Goal: Transaction & Acquisition: Purchase product/service

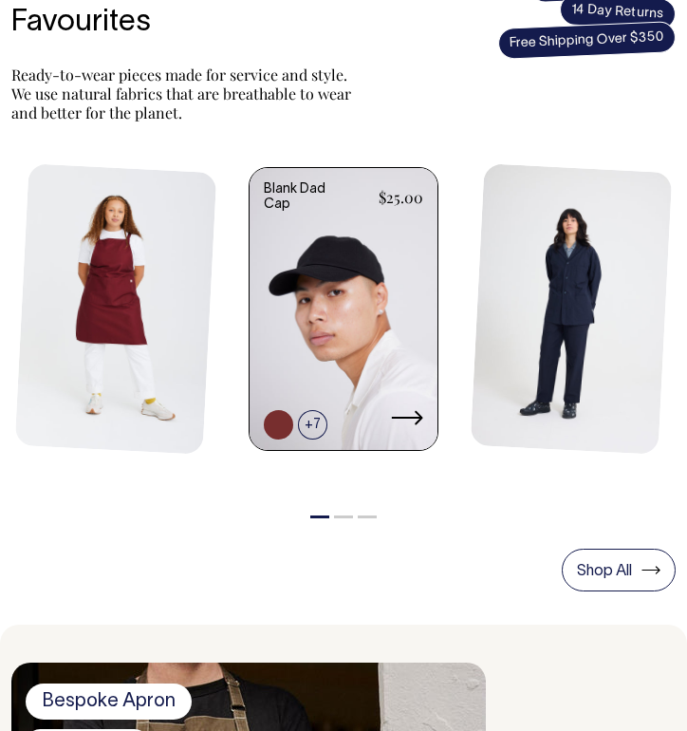
scroll to position [694, 0]
click at [316, 310] on link at bounding box center [344, 311] width 188 height 286
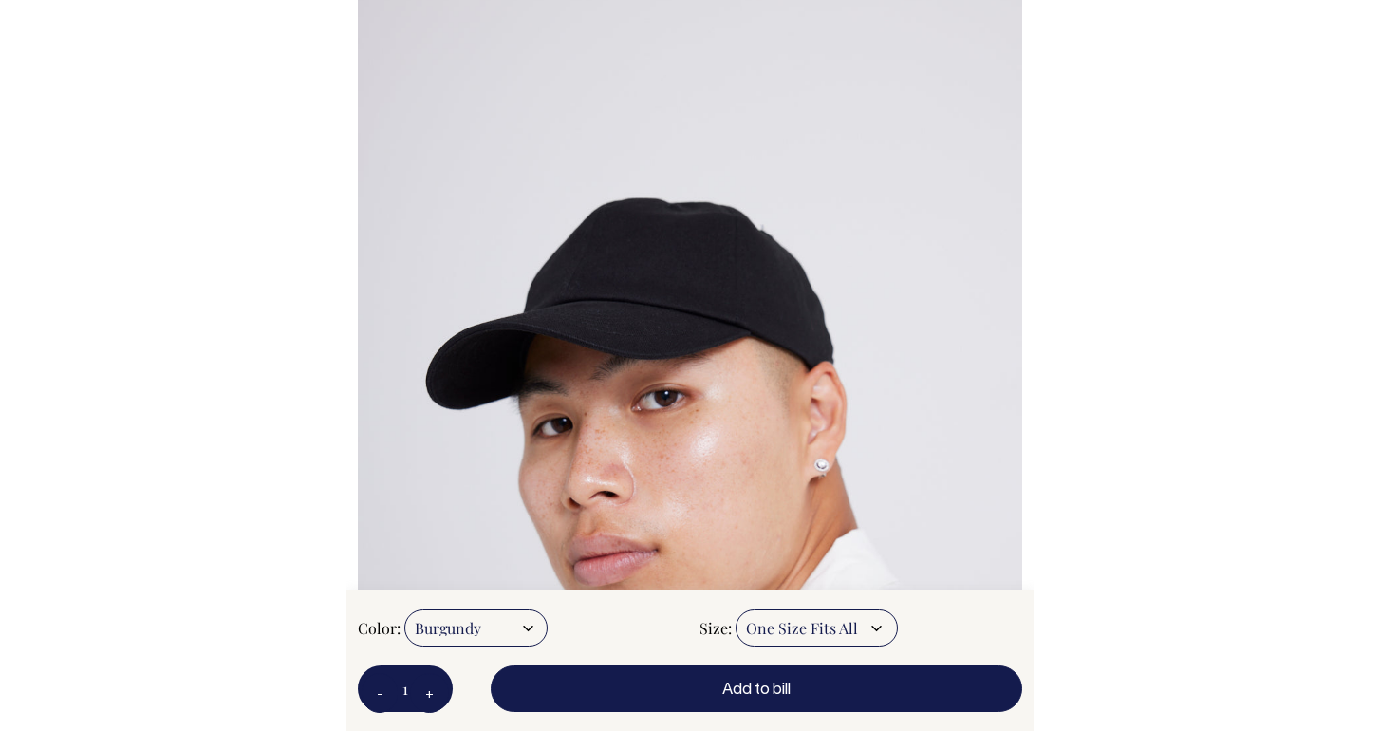
scroll to position [135, 0]
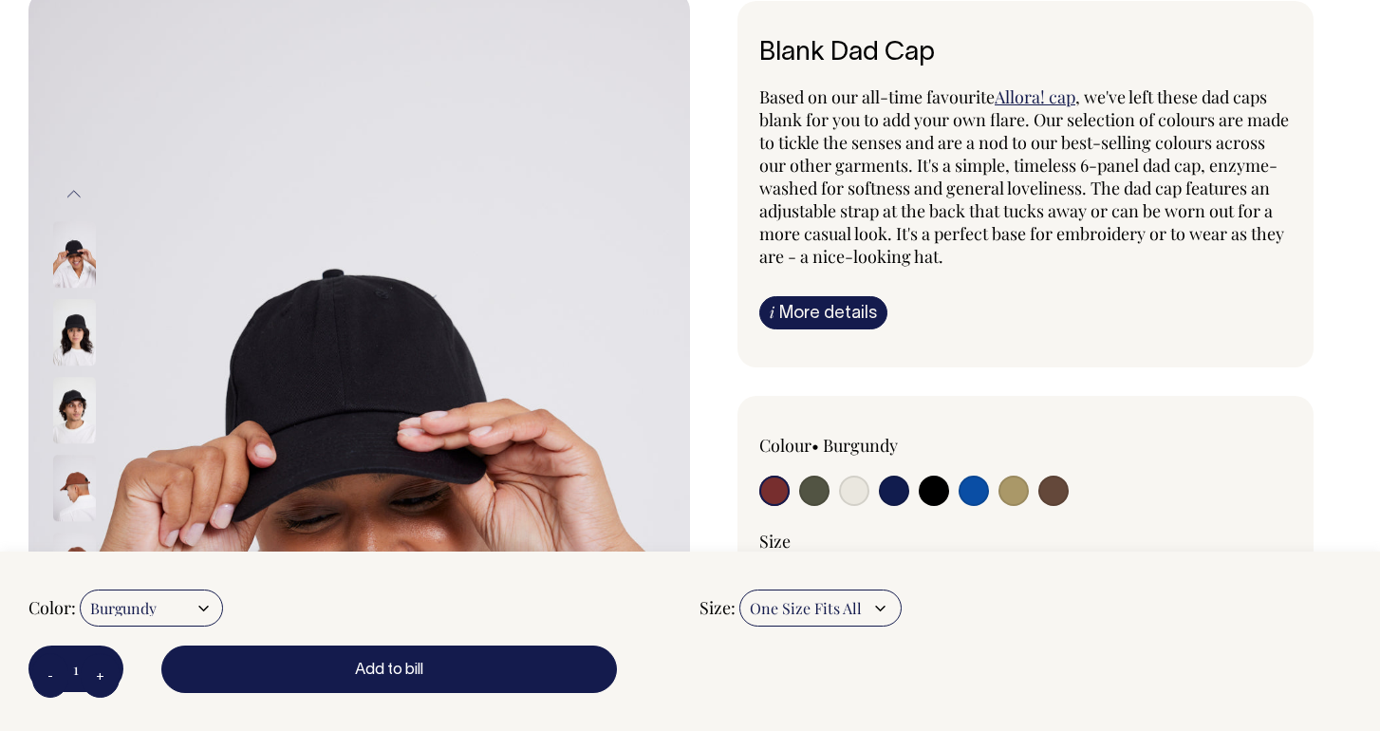
click at [686, 485] on input "radio" at bounding box center [775, 491] width 30 height 30
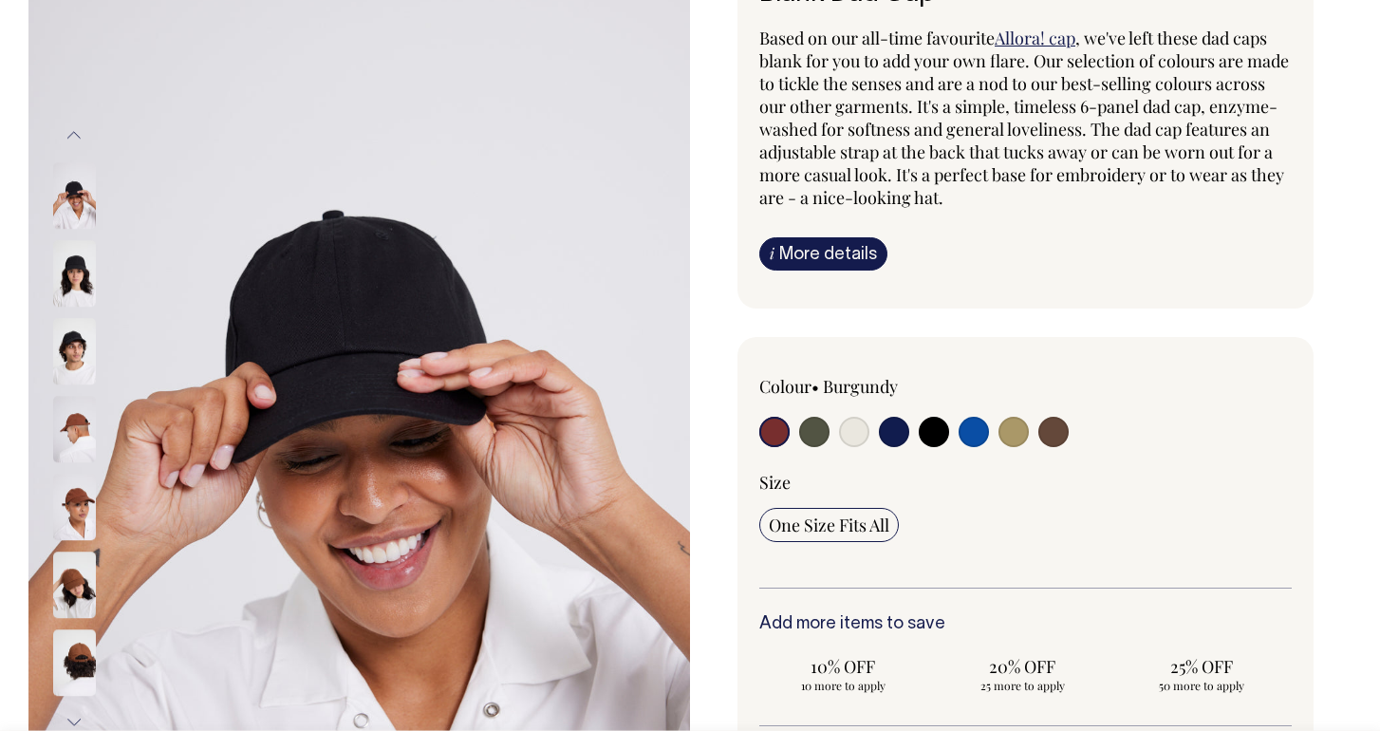
scroll to position [195, 0]
click at [686, 431] on input "radio" at bounding box center [775, 431] width 30 height 30
click at [69, 508] on img at bounding box center [74, 506] width 43 height 66
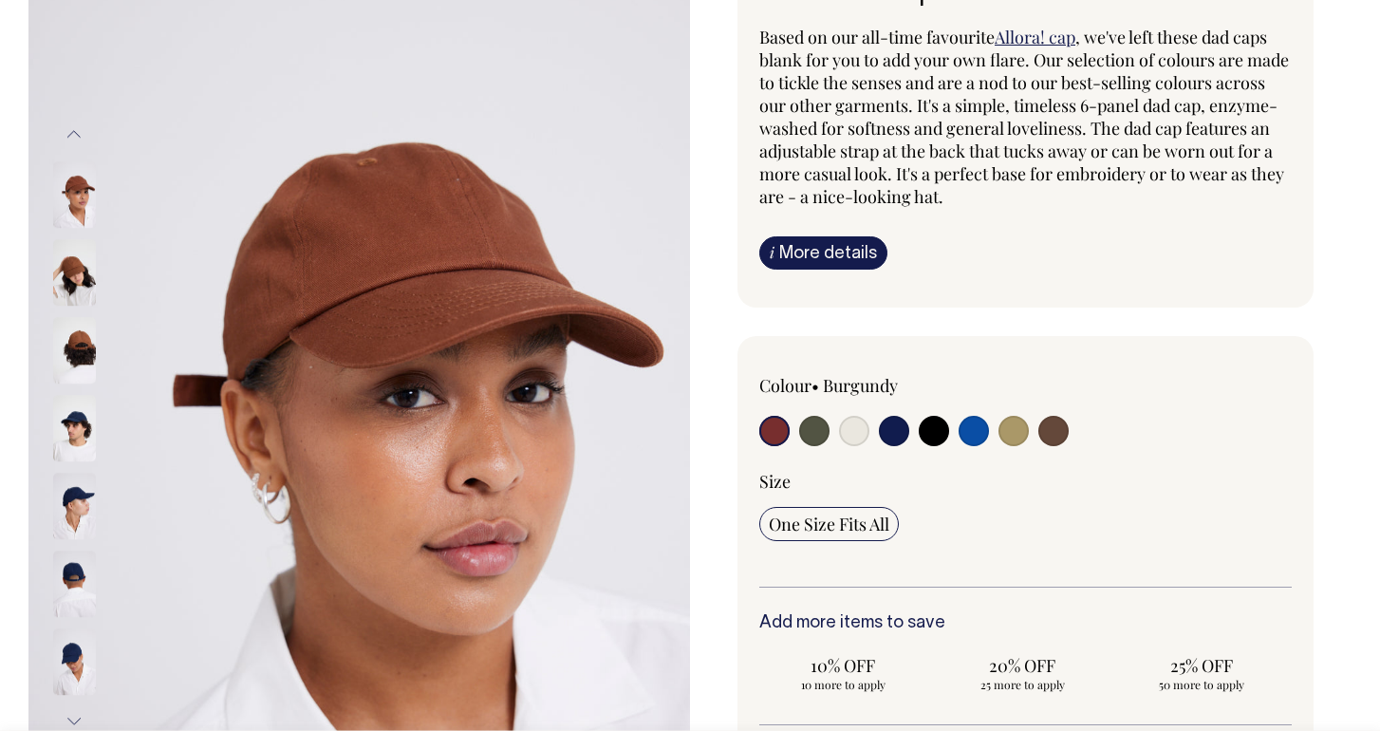
click at [71, 539] on img at bounding box center [74, 506] width 43 height 66
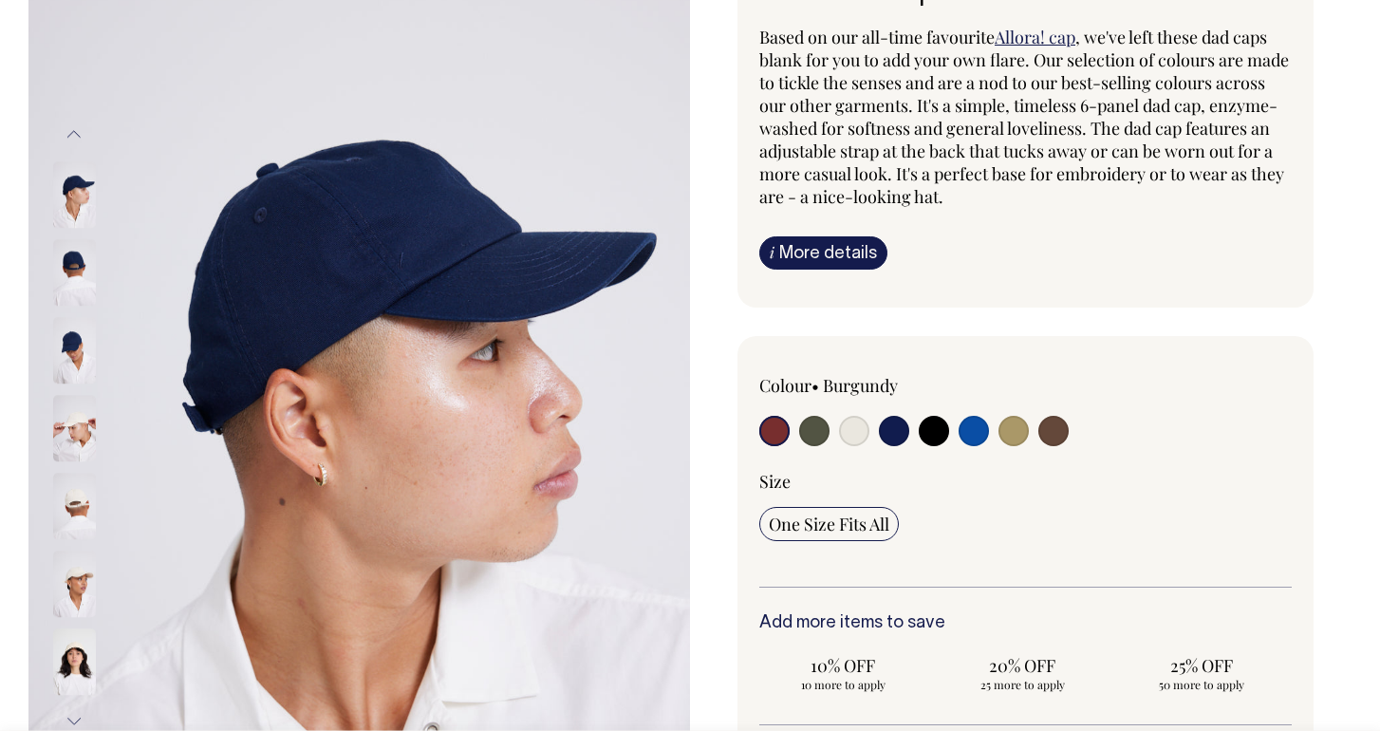
click at [80, 519] on img at bounding box center [74, 506] width 43 height 66
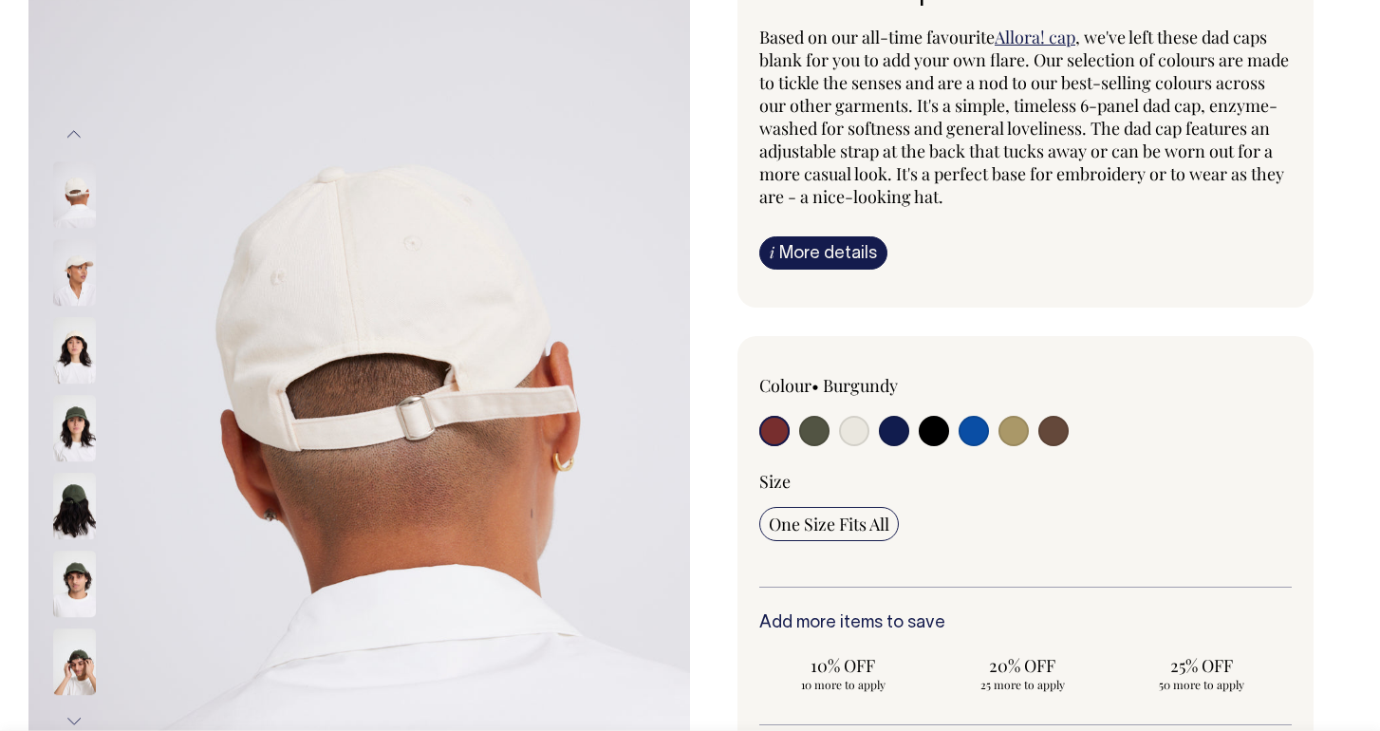
click at [76, 721] on button "Next" at bounding box center [74, 722] width 28 height 43
click at [78, 703] on button "Next" at bounding box center [74, 722] width 28 height 43
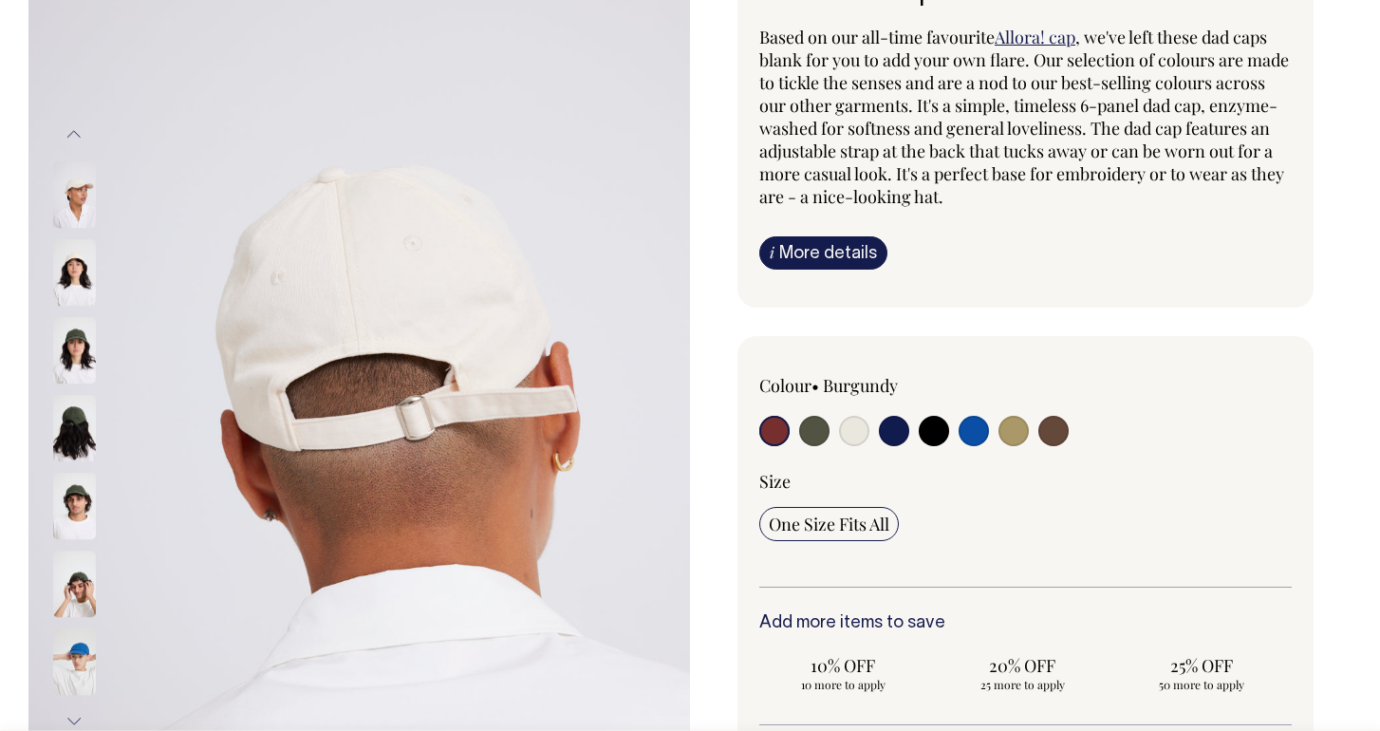
click at [77, 712] on button "Next" at bounding box center [74, 722] width 28 height 43
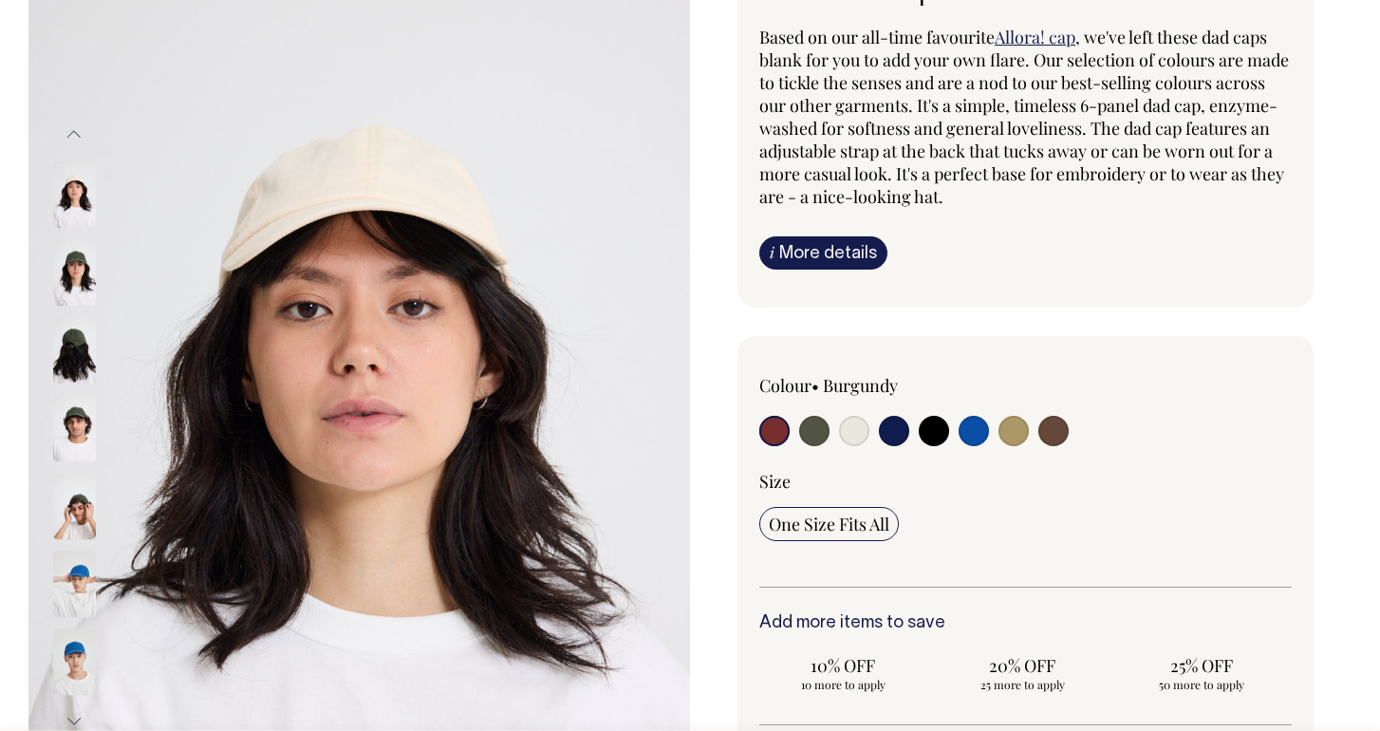
click at [77, 712] on button "Next" at bounding box center [74, 722] width 28 height 43
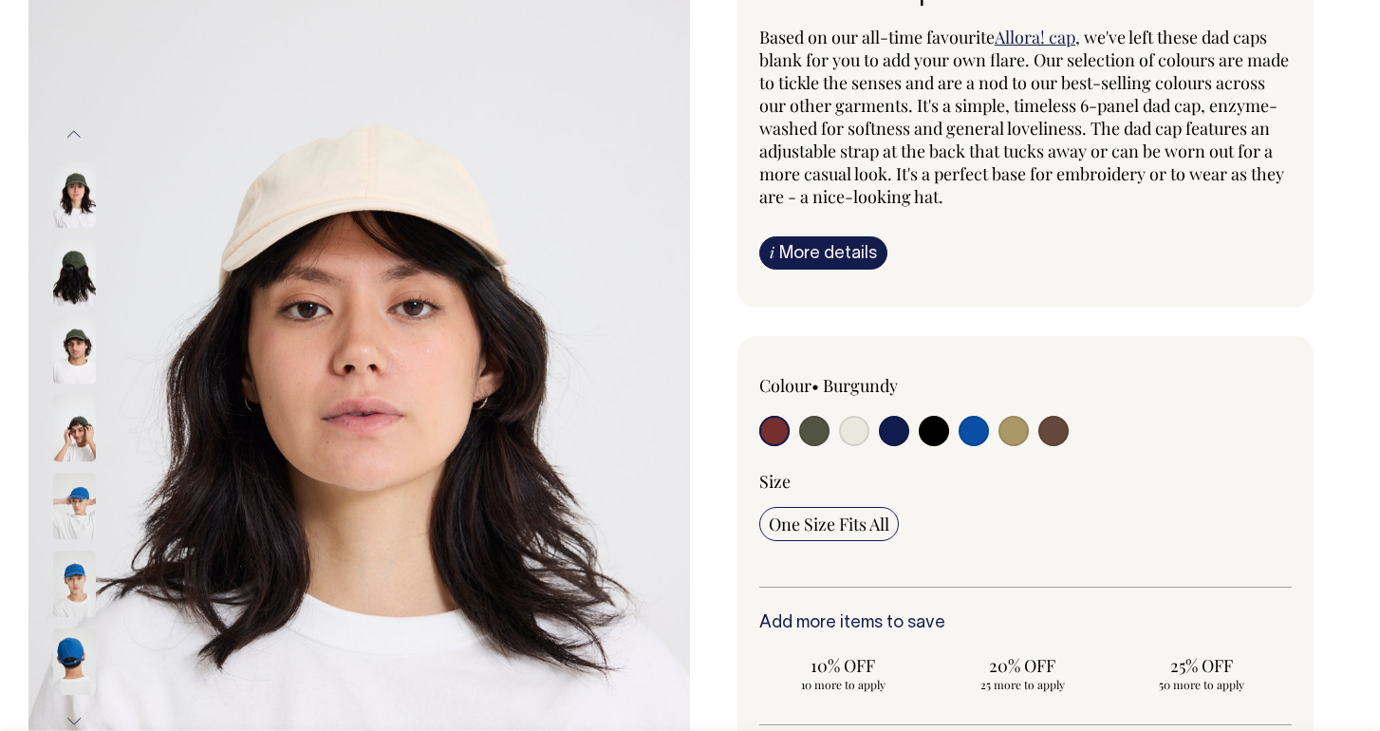
click at [77, 712] on button "Next" at bounding box center [74, 722] width 28 height 43
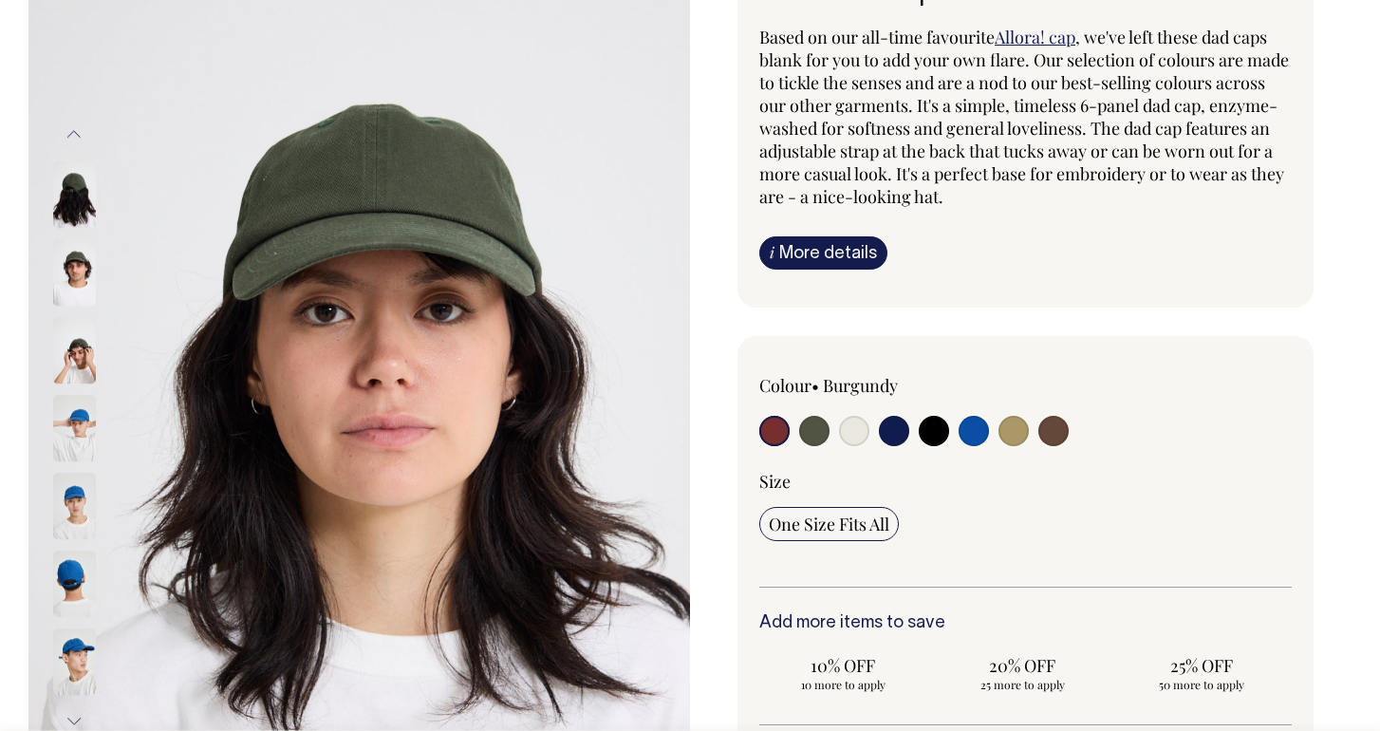
click at [77, 712] on button "Next" at bounding box center [74, 722] width 28 height 43
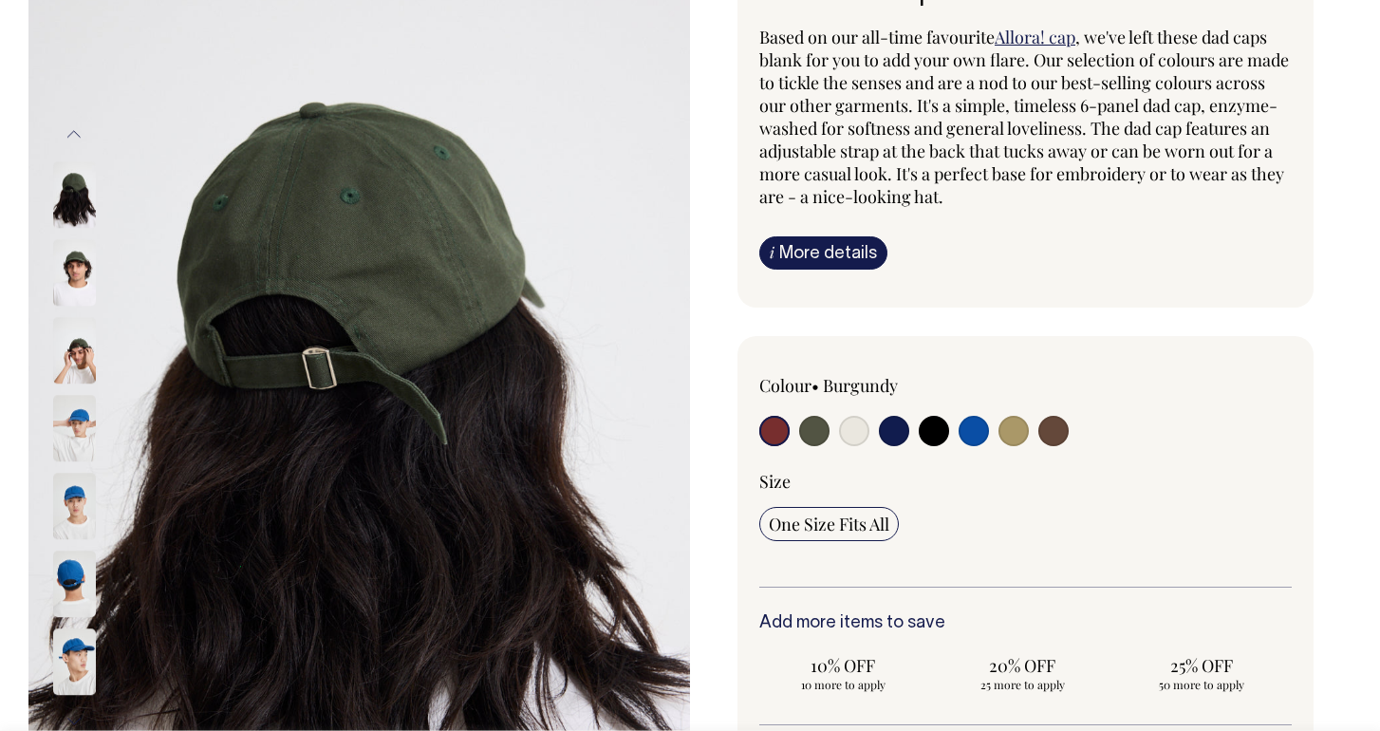
click at [77, 712] on button "Next" at bounding box center [74, 722] width 28 height 43
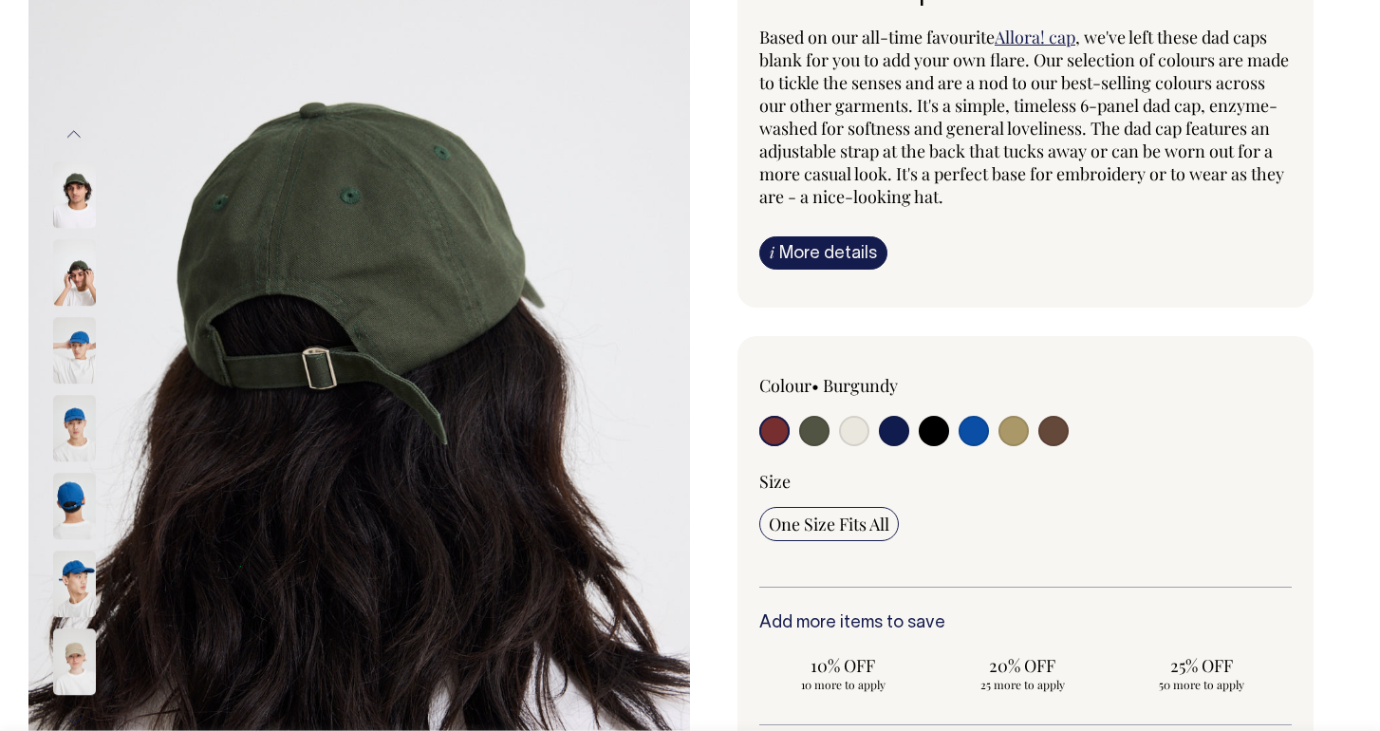
click at [77, 712] on button "Next" at bounding box center [74, 722] width 28 height 43
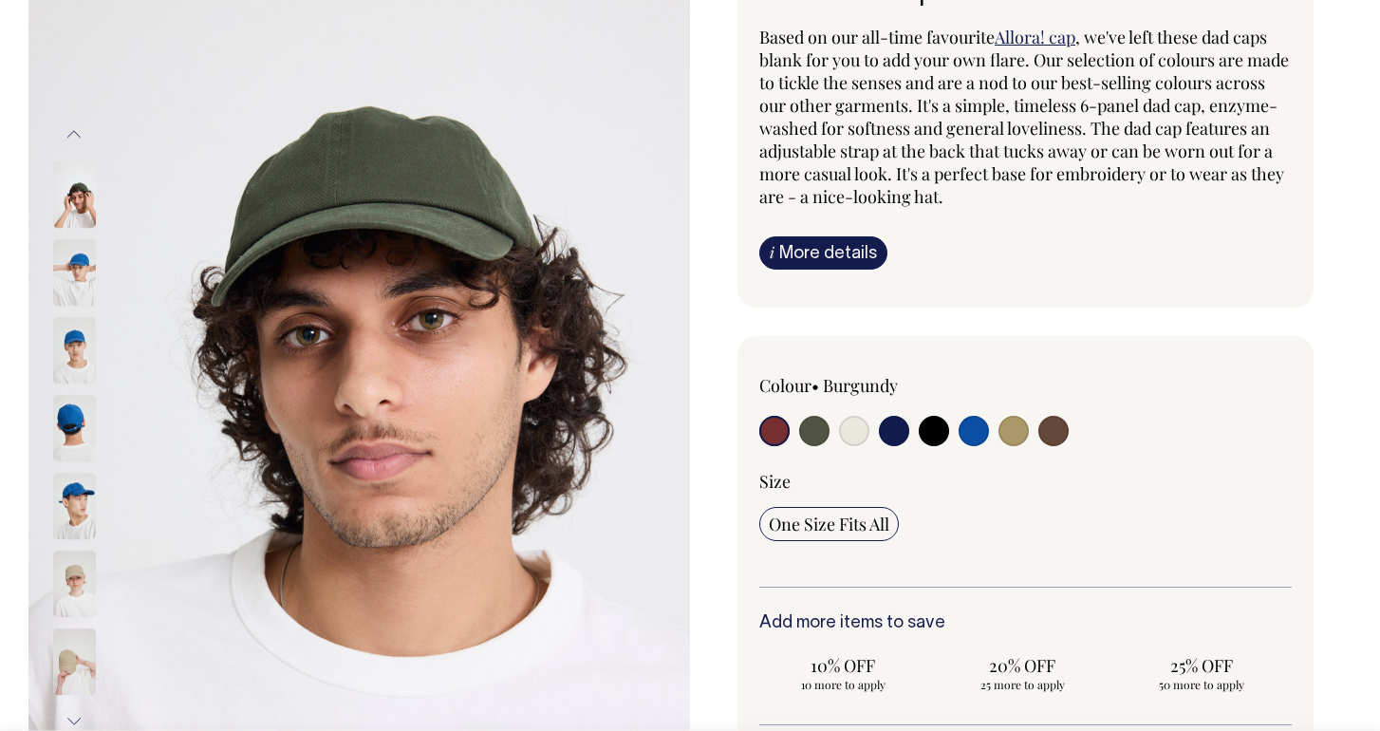
click at [77, 712] on button "Next" at bounding box center [74, 722] width 28 height 43
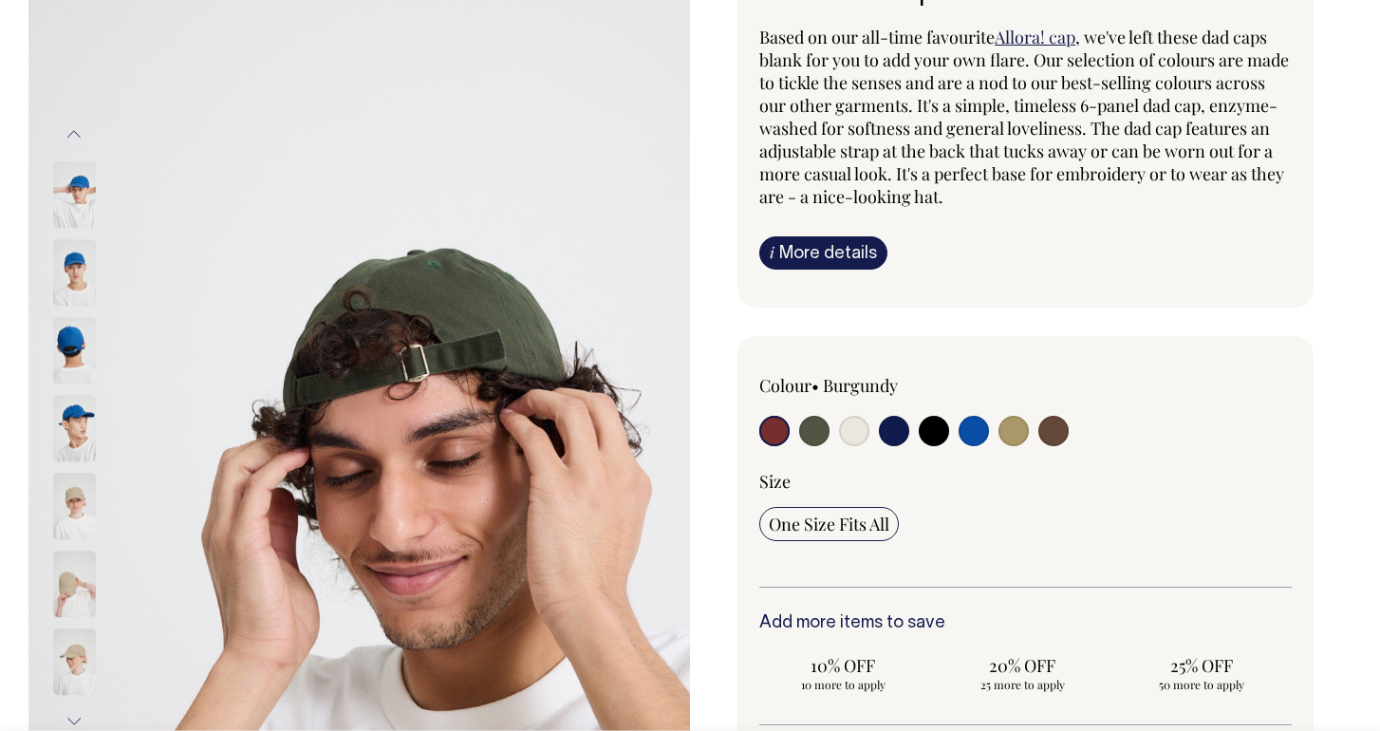
click at [77, 712] on button "Next" at bounding box center [74, 722] width 28 height 43
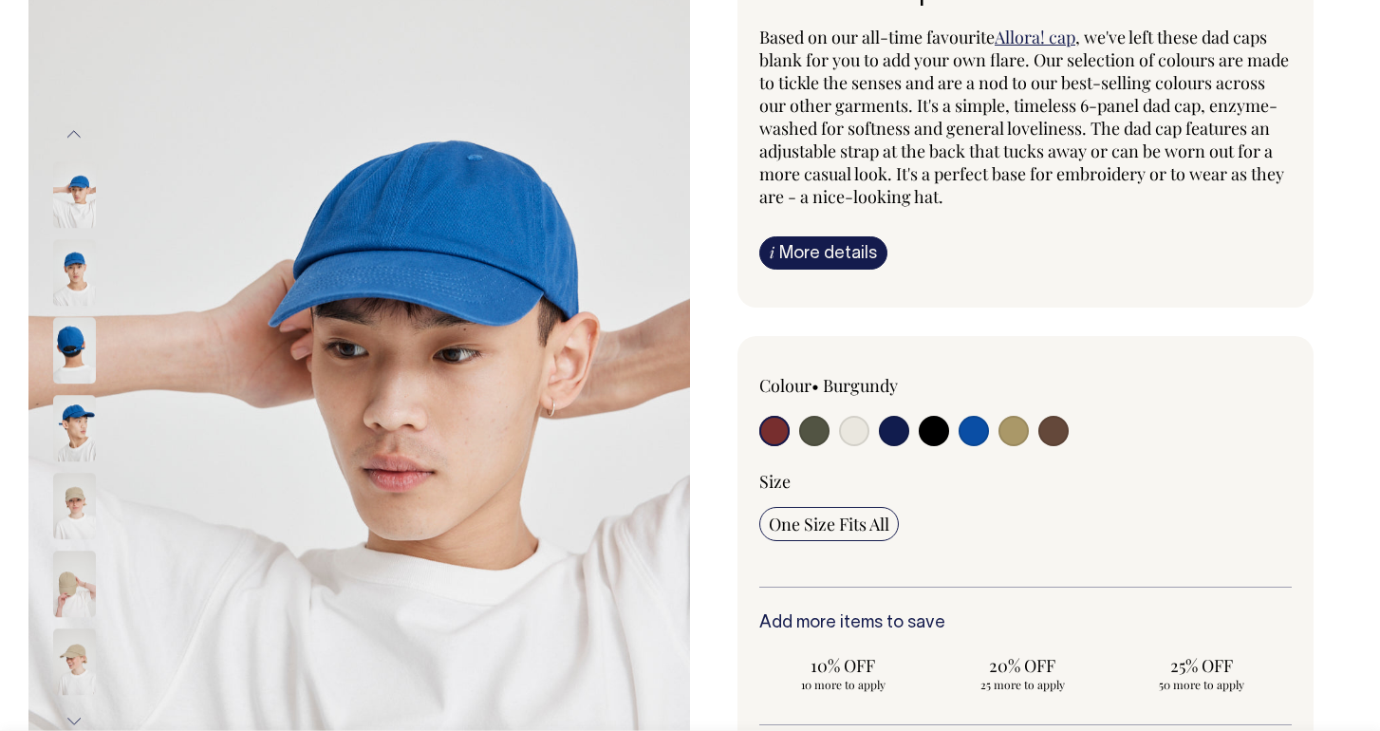
click at [77, 712] on button "Next" at bounding box center [74, 722] width 28 height 43
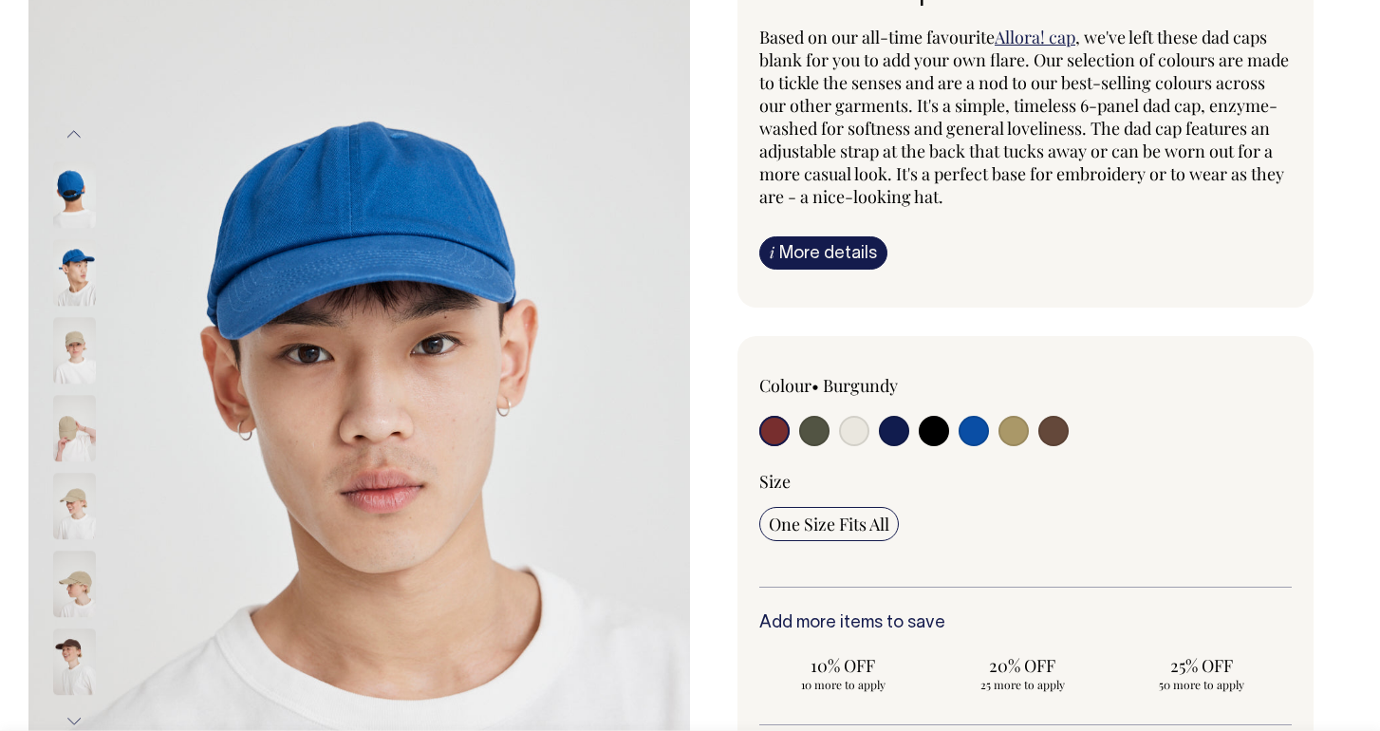
click at [77, 712] on button "Next" at bounding box center [74, 722] width 28 height 43
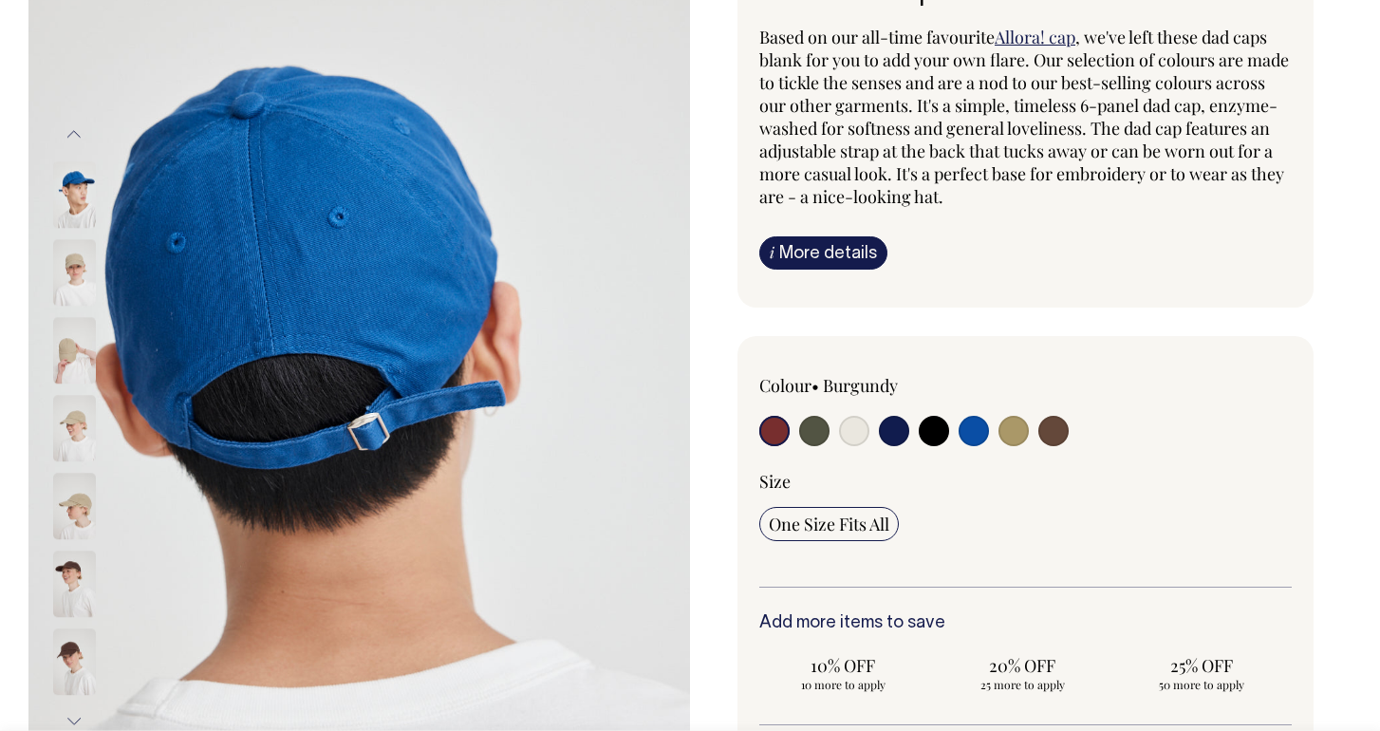
click at [77, 712] on button "Next" at bounding box center [74, 722] width 28 height 43
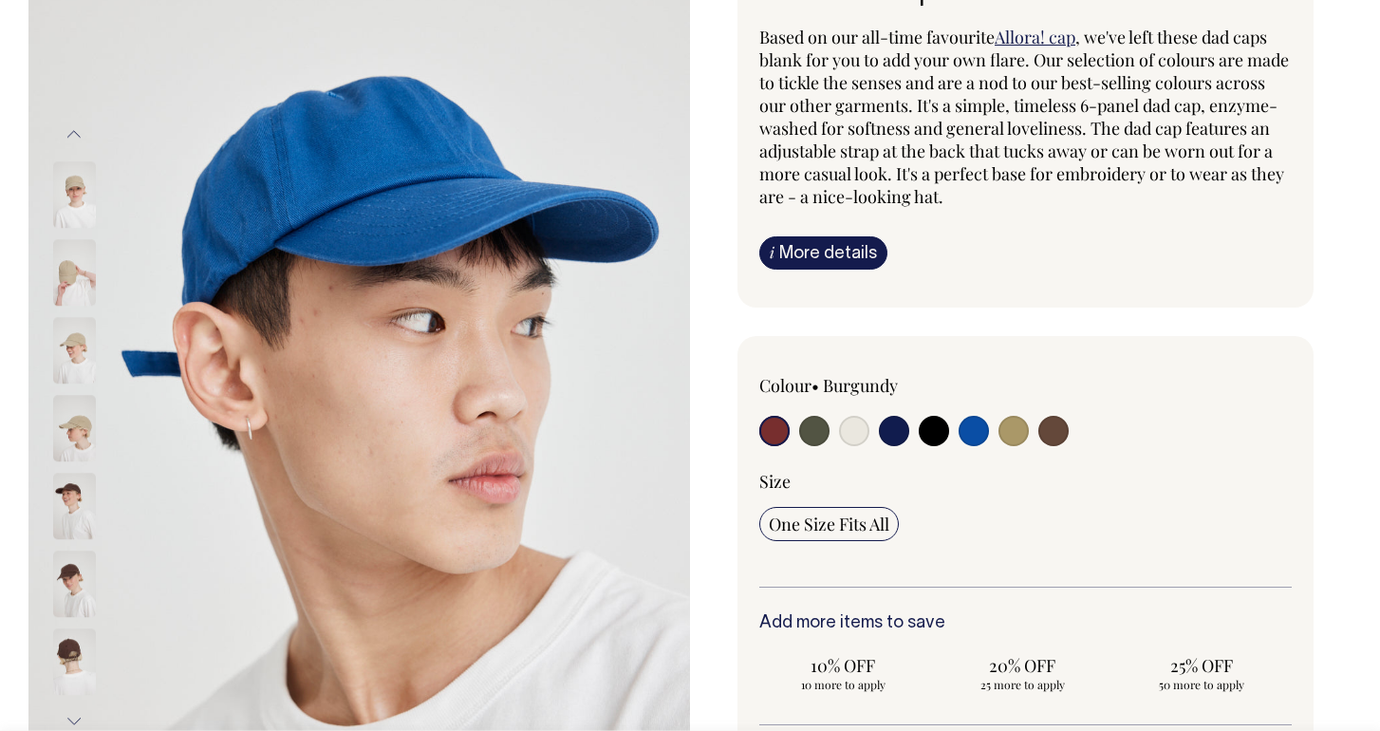
click at [77, 712] on button "Next" at bounding box center [74, 722] width 28 height 43
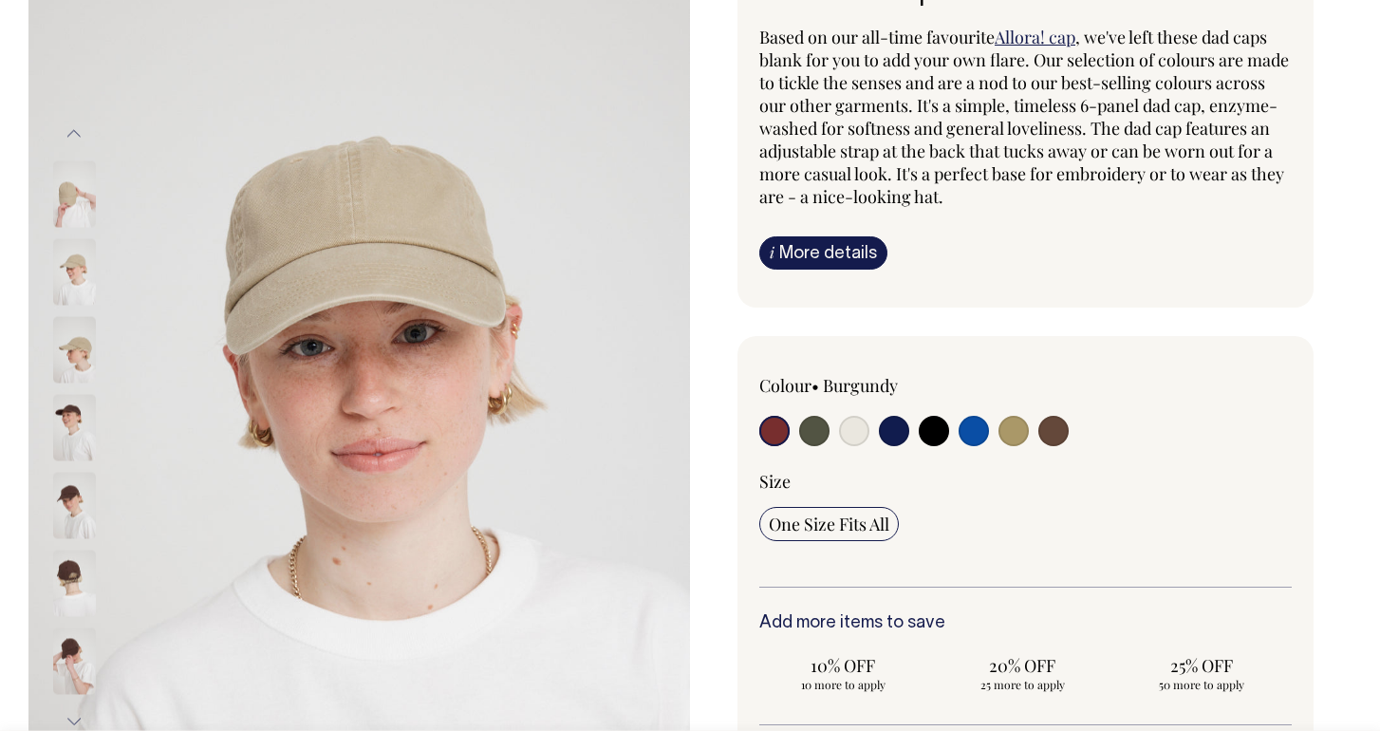
click at [77, 712] on button "Next" at bounding box center [74, 722] width 28 height 43
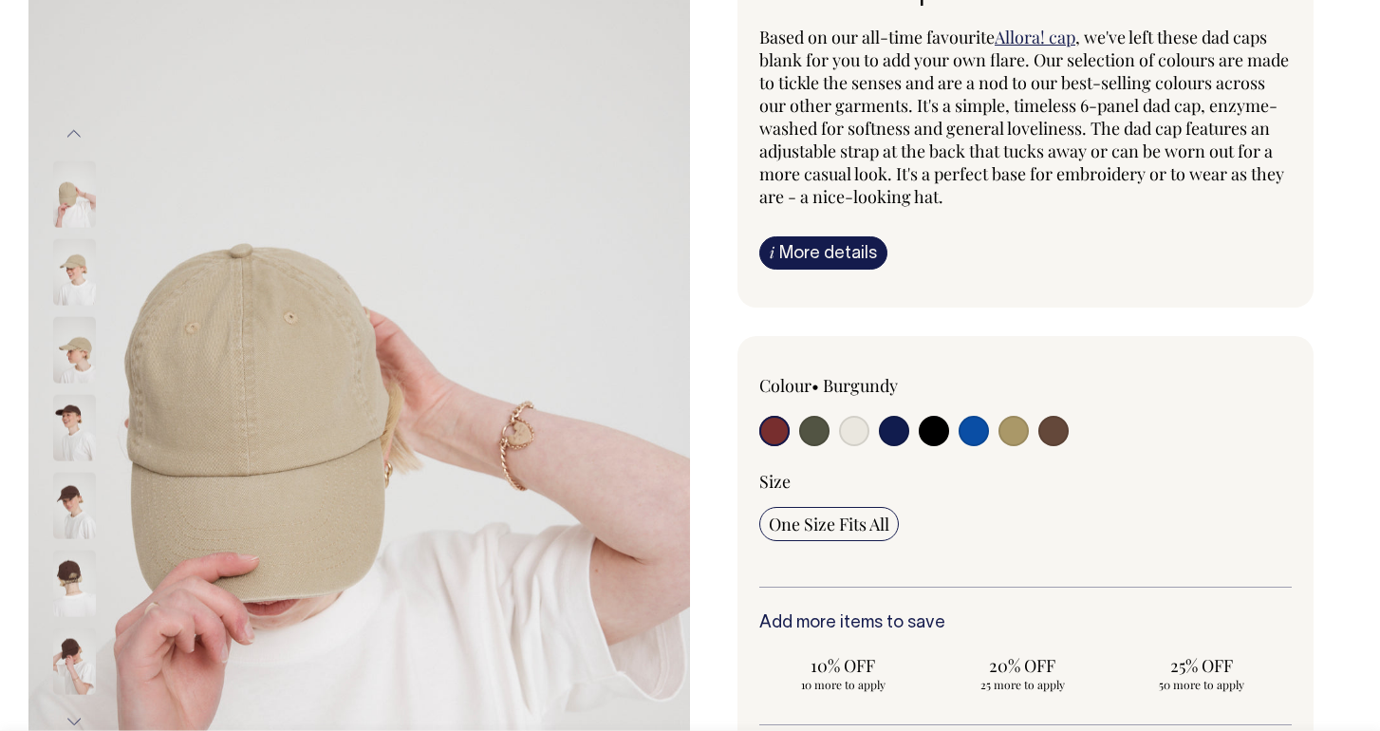
click at [76, 712] on button "Next" at bounding box center [74, 722] width 28 height 43
click at [74, 663] on img at bounding box center [74, 661] width 43 height 66
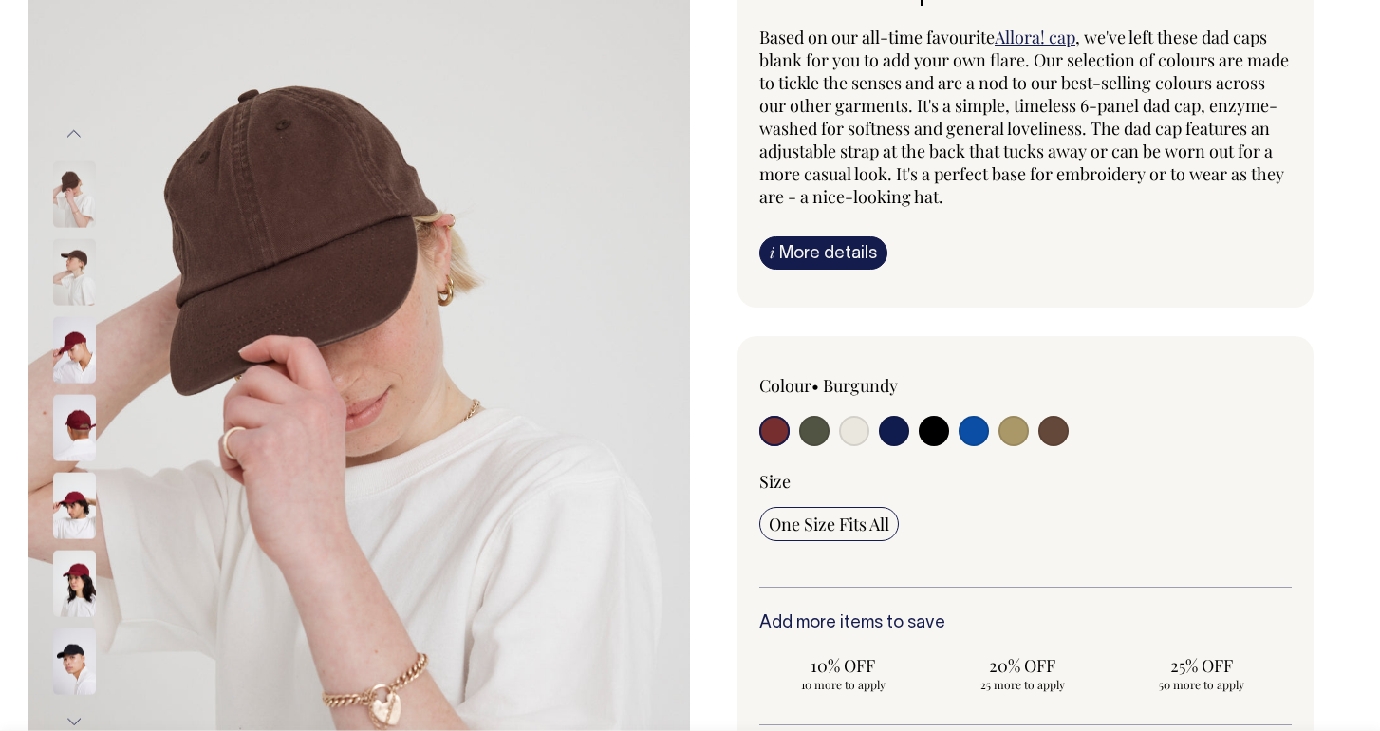
click at [78, 343] on img at bounding box center [74, 350] width 43 height 66
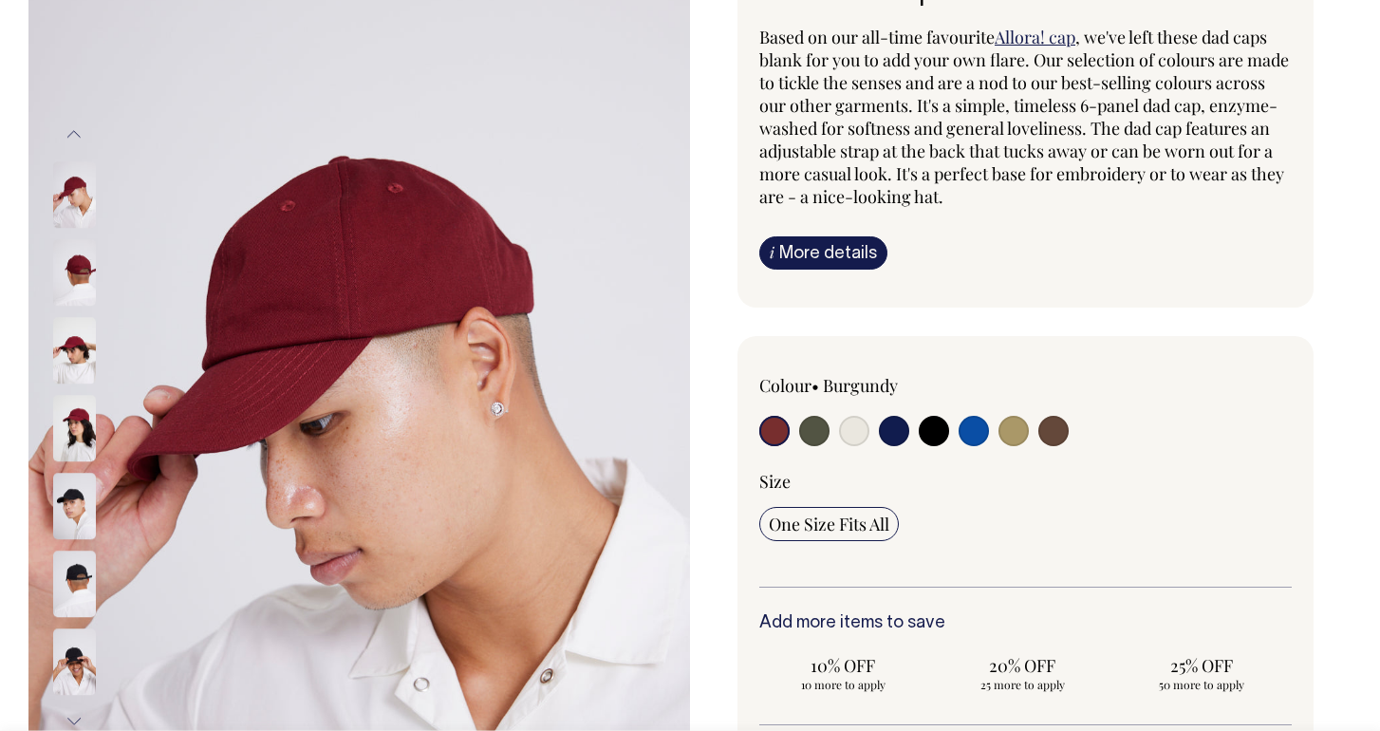
click at [78, 417] on img at bounding box center [74, 428] width 43 height 66
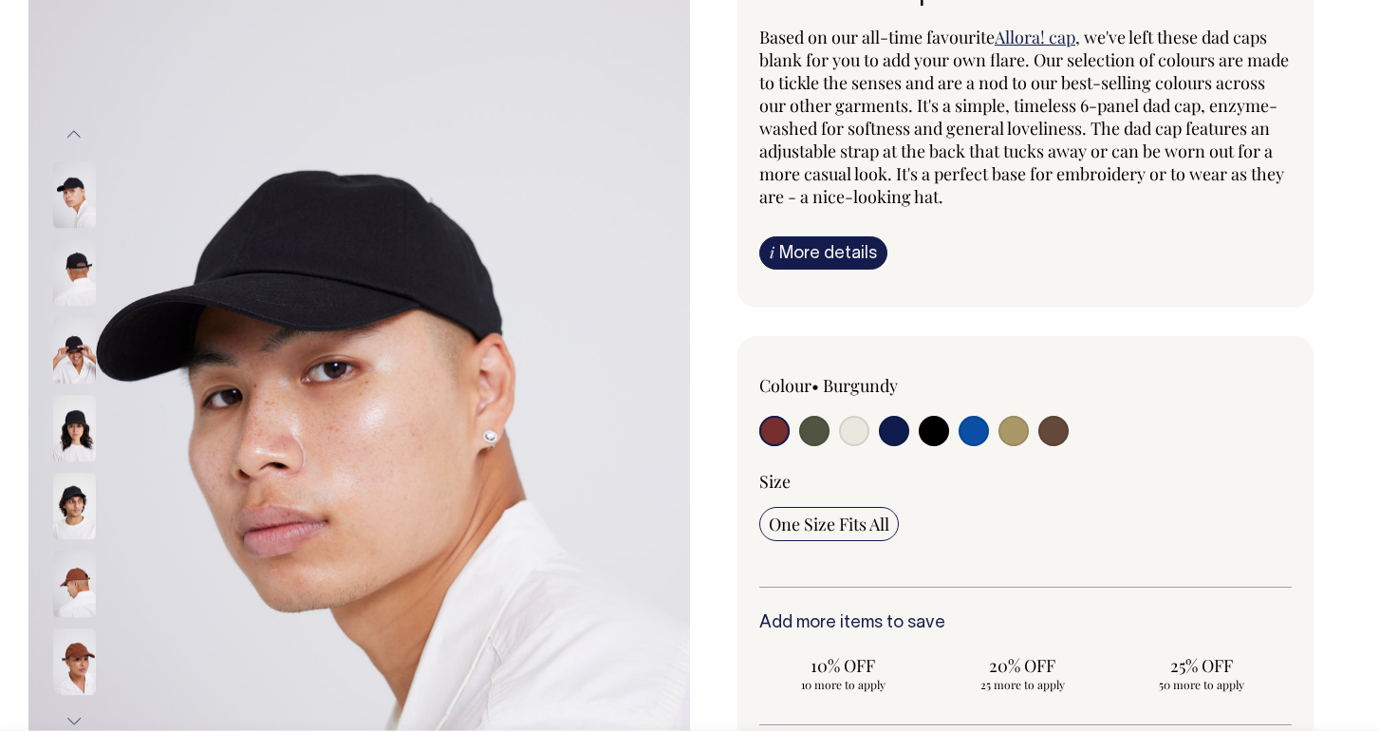
click at [686, 433] on input "radio" at bounding box center [814, 431] width 30 height 30
radio input "true"
select select "Olive"
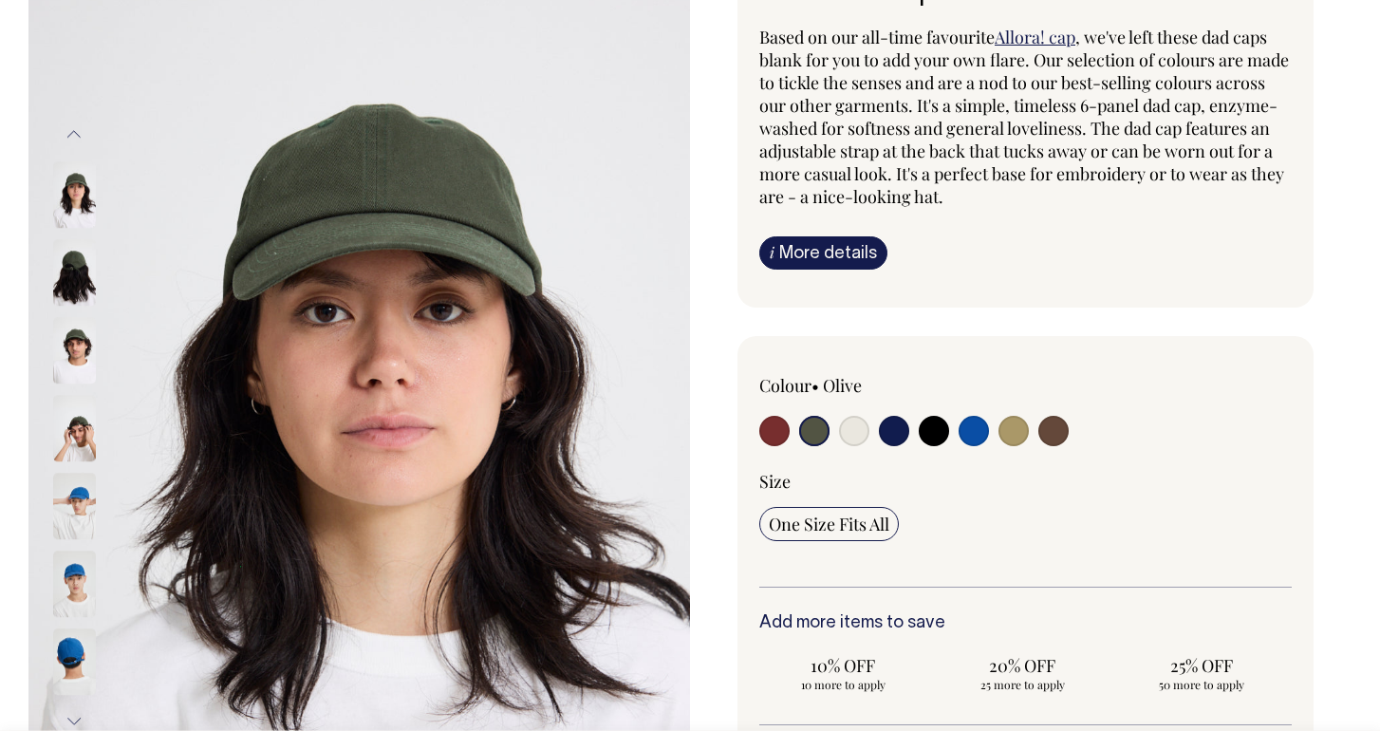
click at [686, 441] on div "Colour • Olive" at bounding box center [1026, 412] width 533 height 77
click at [686, 439] on input "radio" at bounding box center [1054, 431] width 30 height 30
radio input "true"
select select "Espresso"
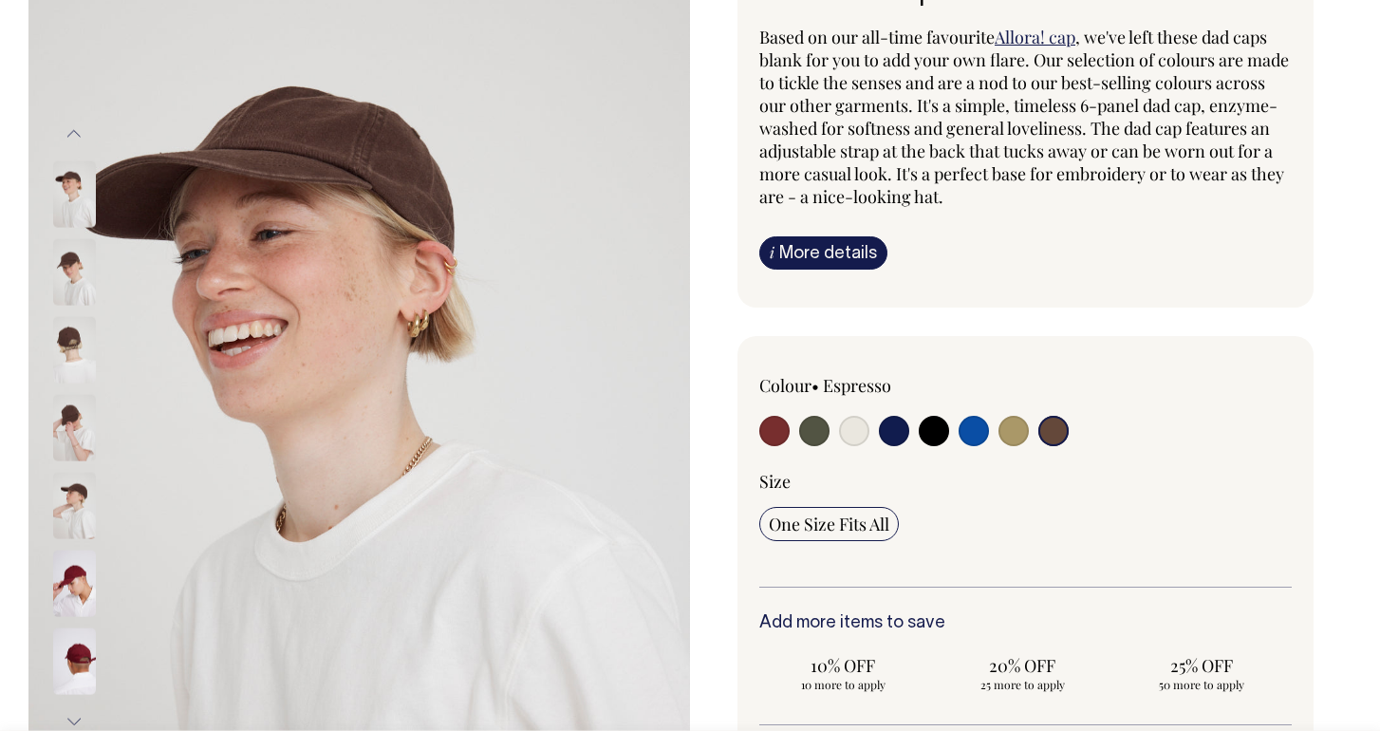
click at [686, 437] on input "radio" at bounding box center [854, 431] width 30 height 30
radio input "true"
select select "Natural"
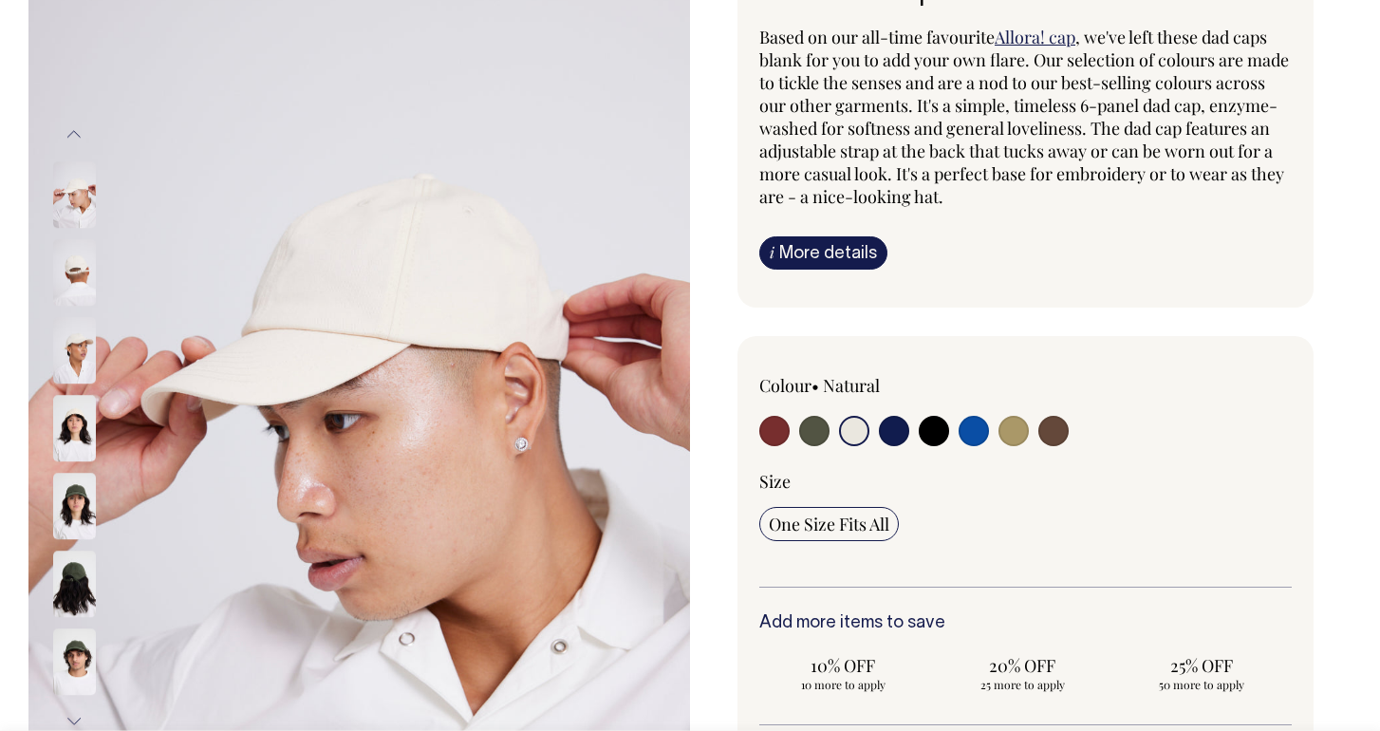
click at [686, 434] on input "radio" at bounding box center [1014, 431] width 30 height 30
radio input "true"
select select "Washed Khaki"
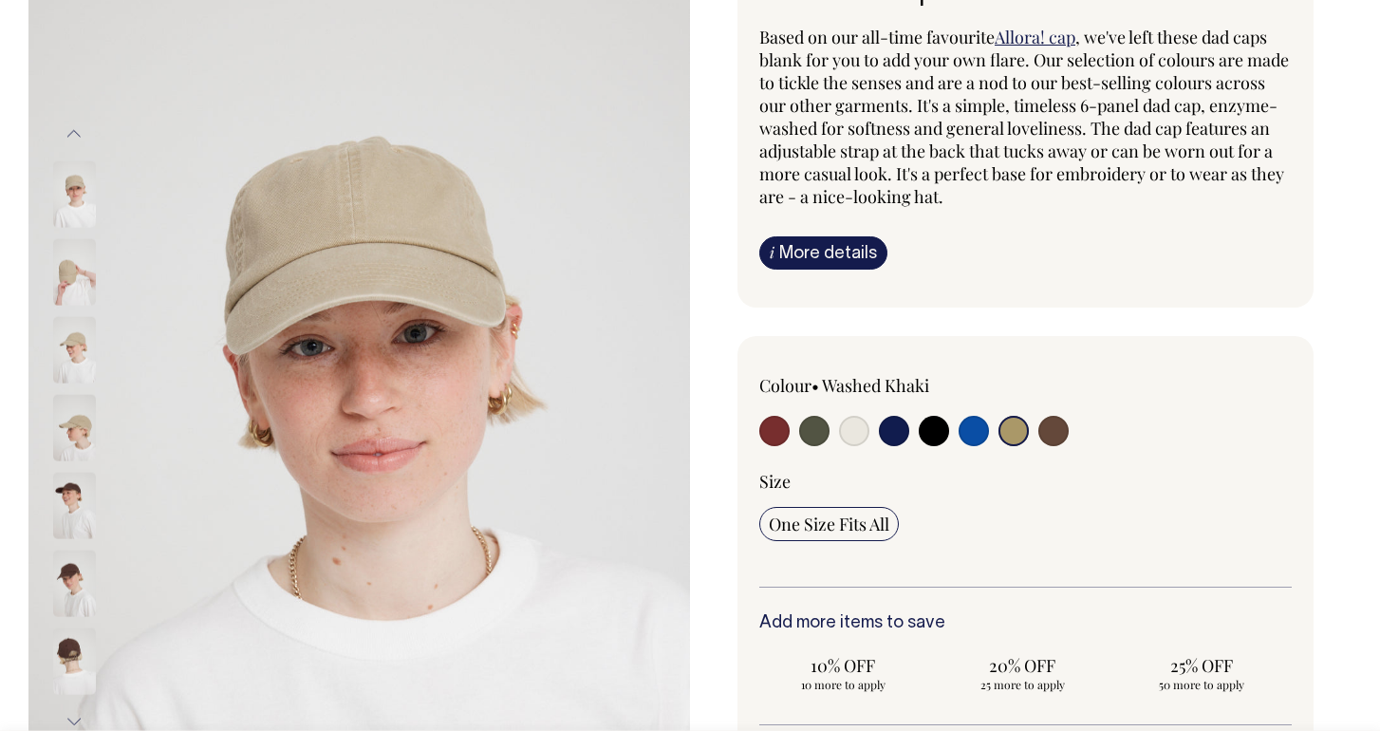
click at [686, 435] on div at bounding box center [1132, 405] width 320 height 63
click at [686, 439] on input "radio" at bounding box center [974, 431] width 30 height 30
radio input "true"
select select "Worker Blue"
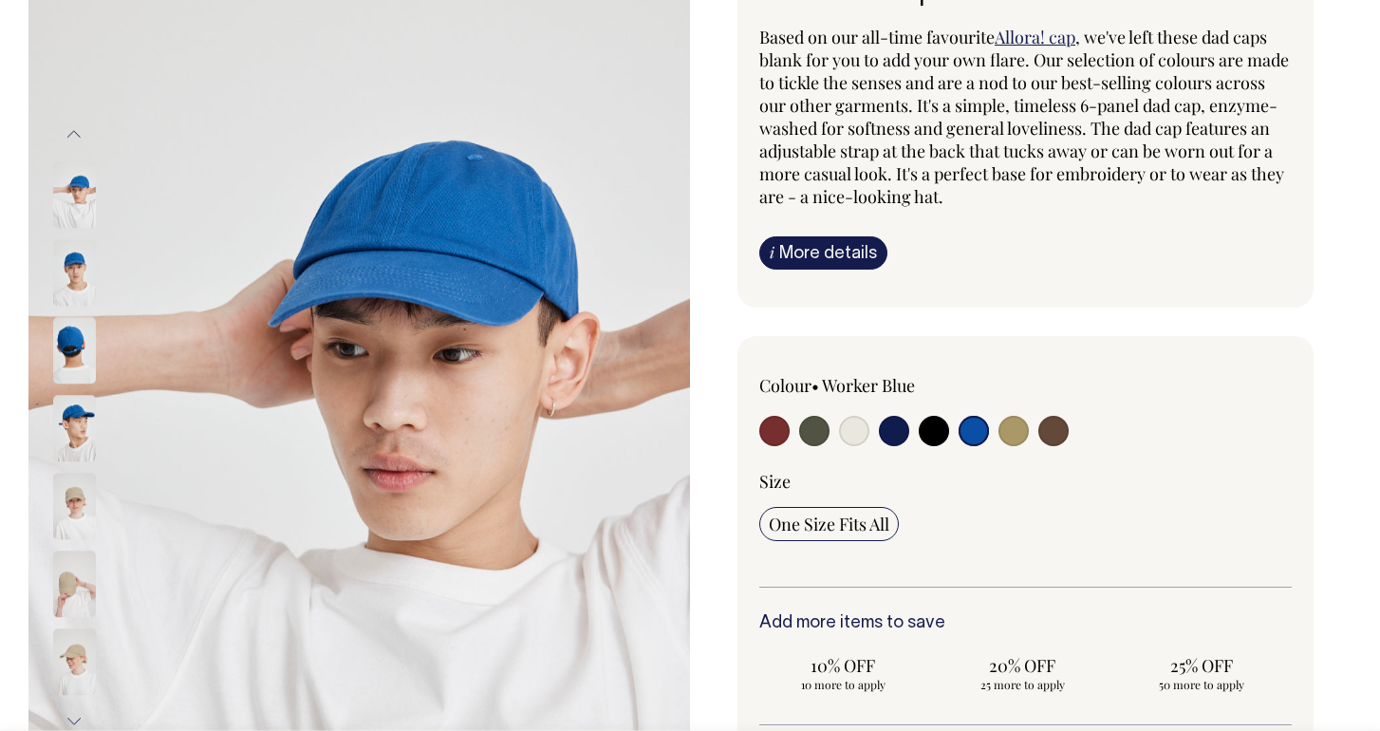
click at [686, 426] on input "radio" at bounding box center [775, 431] width 30 height 30
radio input "true"
select select "Burgundy"
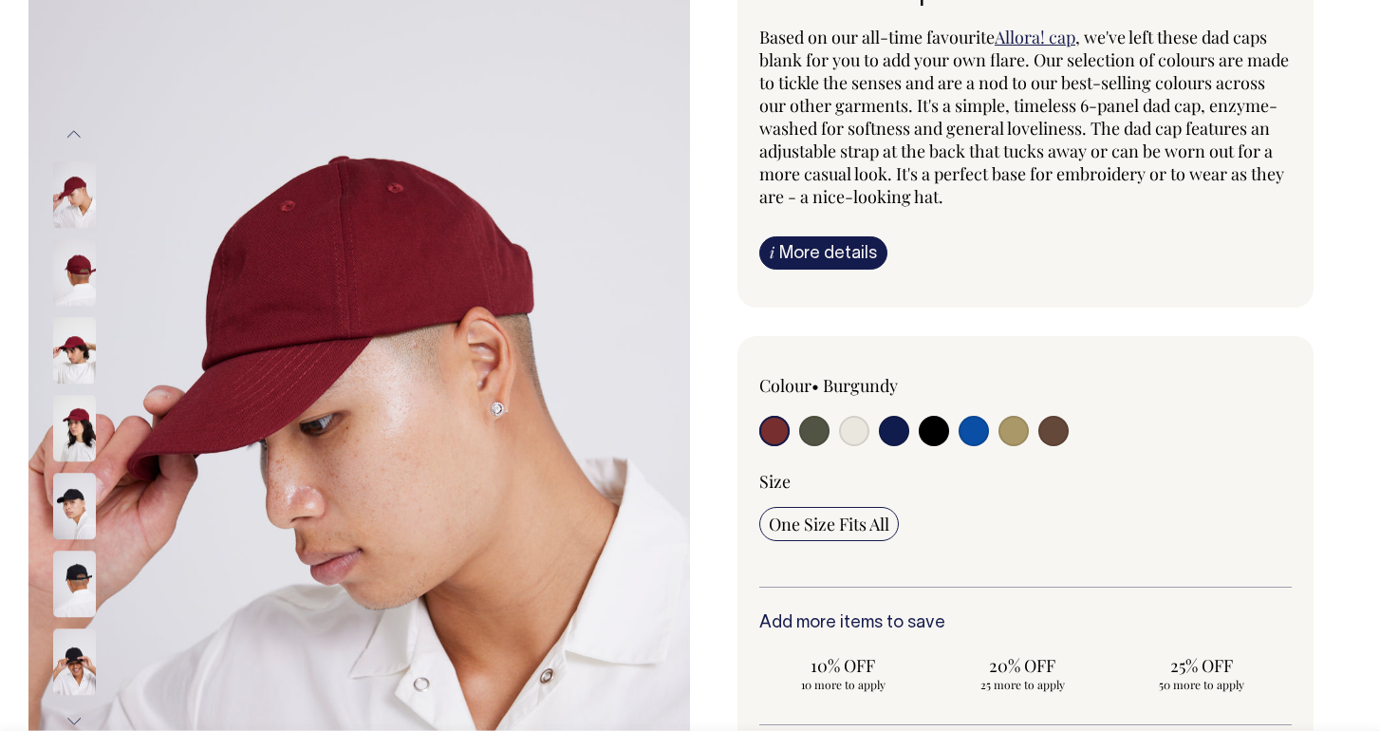
click at [686, 426] on input "radio" at bounding box center [814, 431] width 30 height 30
radio input "true"
select select "Olive"
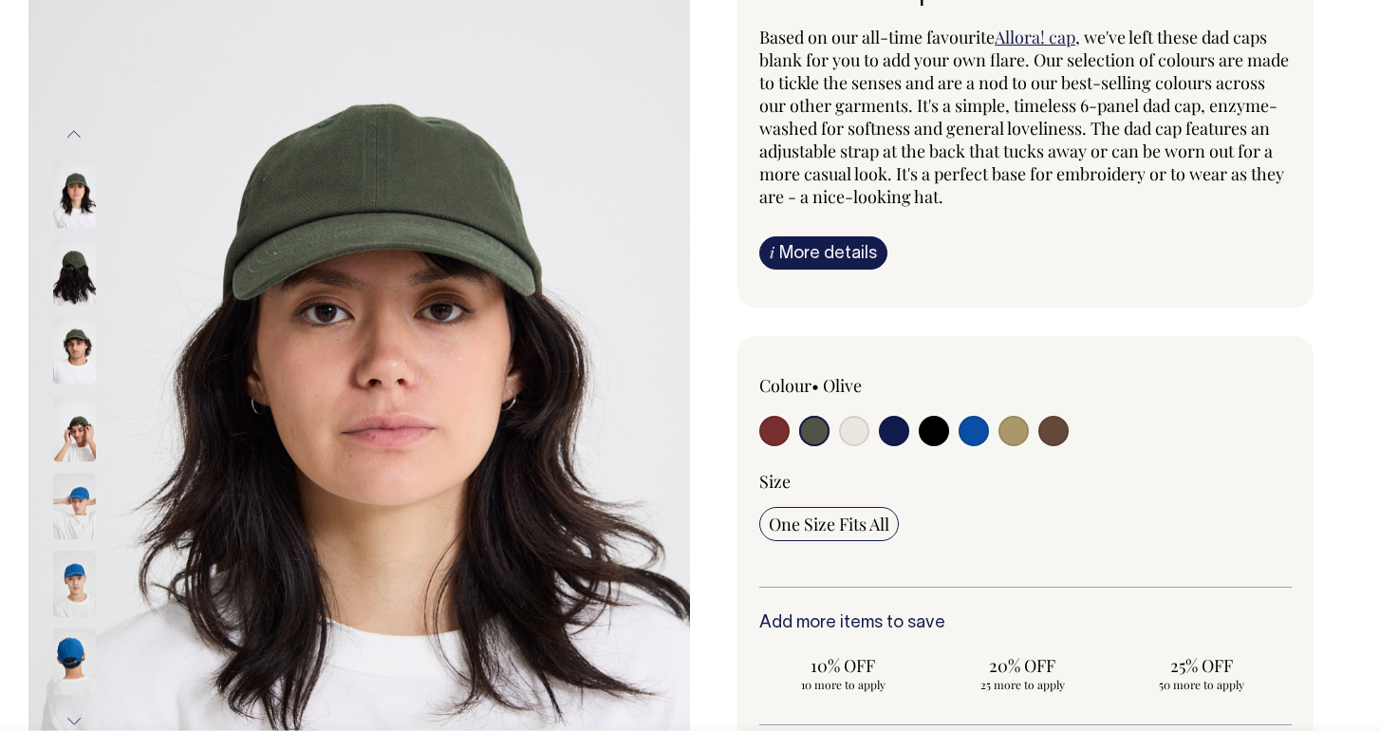
click at [686, 435] on input "radio" at bounding box center [854, 431] width 30 height 30
radio input "true"
select select "Natural"
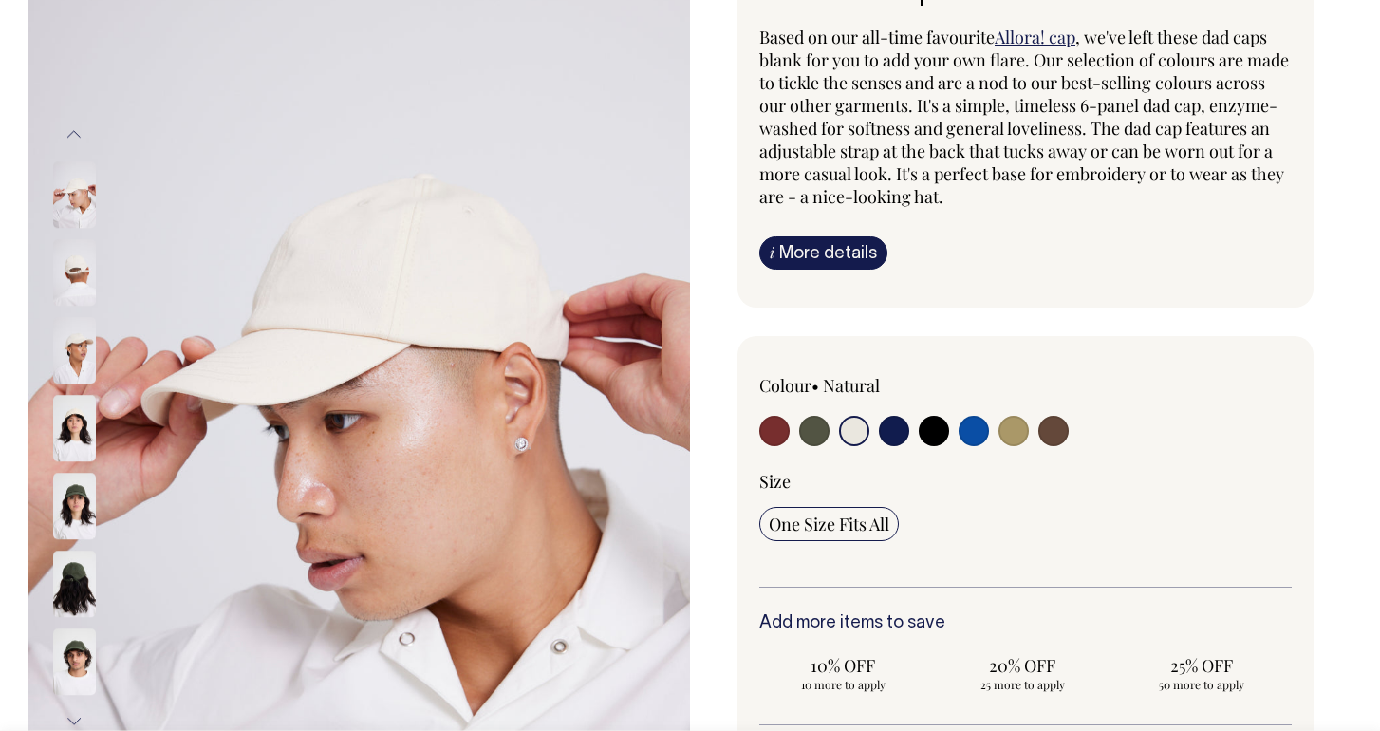
click at [686, 437] on input "radio" at bounding box center [894, 431] width 30 height 30
radio input "true"
select select "Dark Navy"
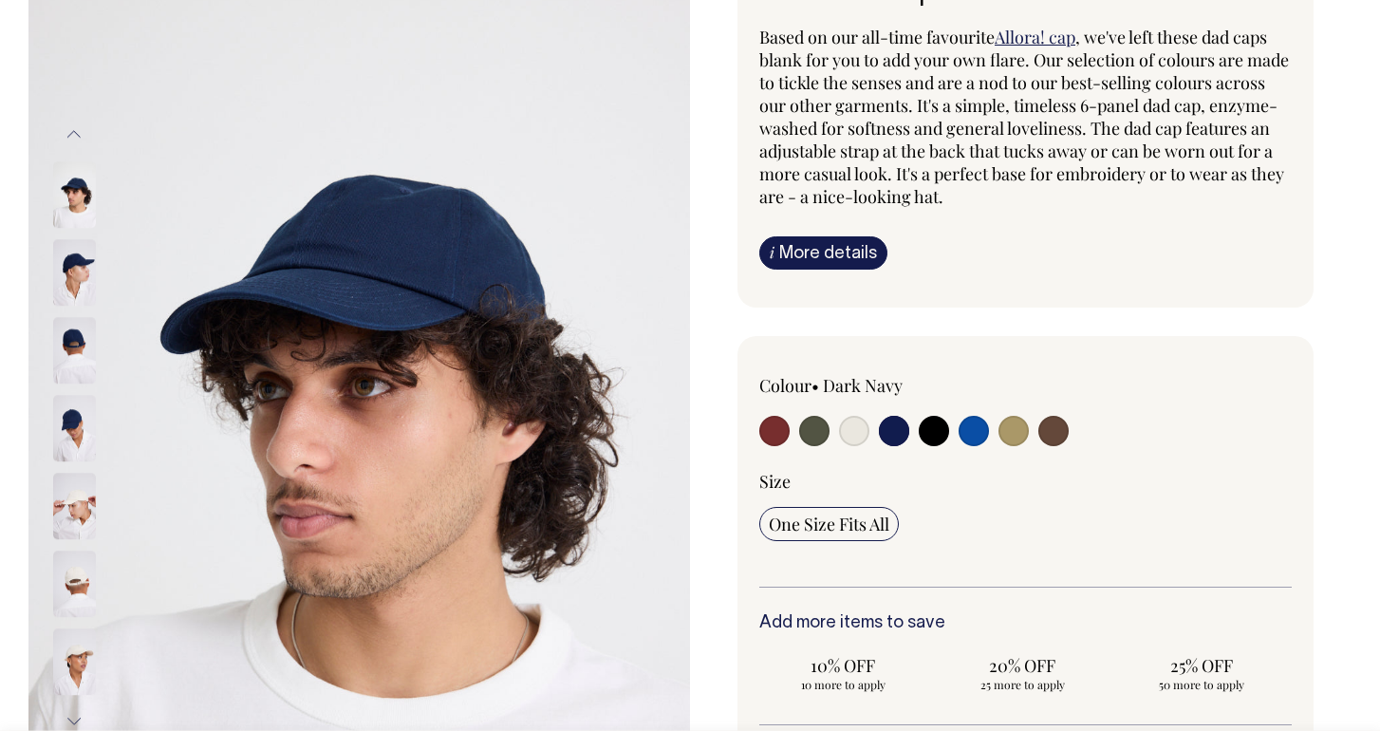
click at [686, 432] on input "radio" at bounding box center [934, 431] width 30 height 30
radio input "true"
select select "Black"
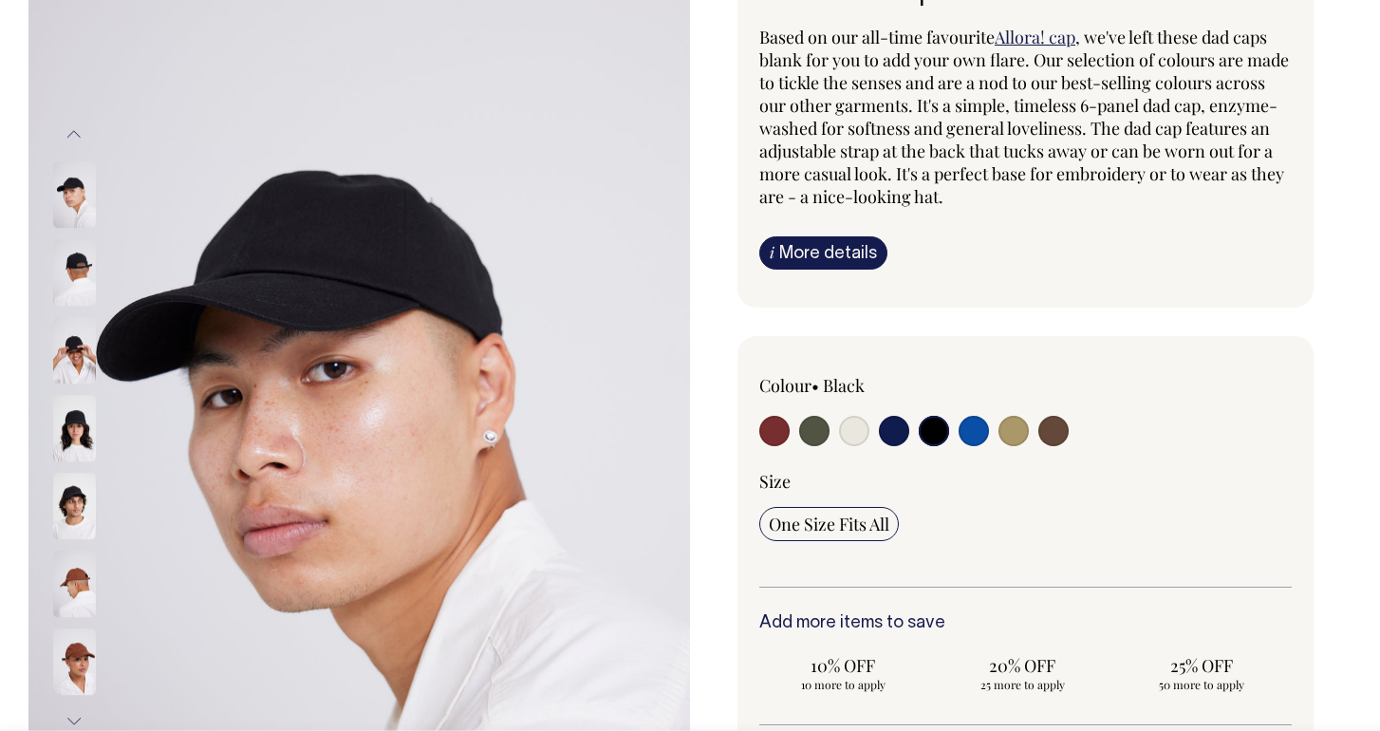
click at [686, 440] on input "radio" at bounding box center [974, 431] width 30 height 30
radio input "true"
select select "Worker Blue"
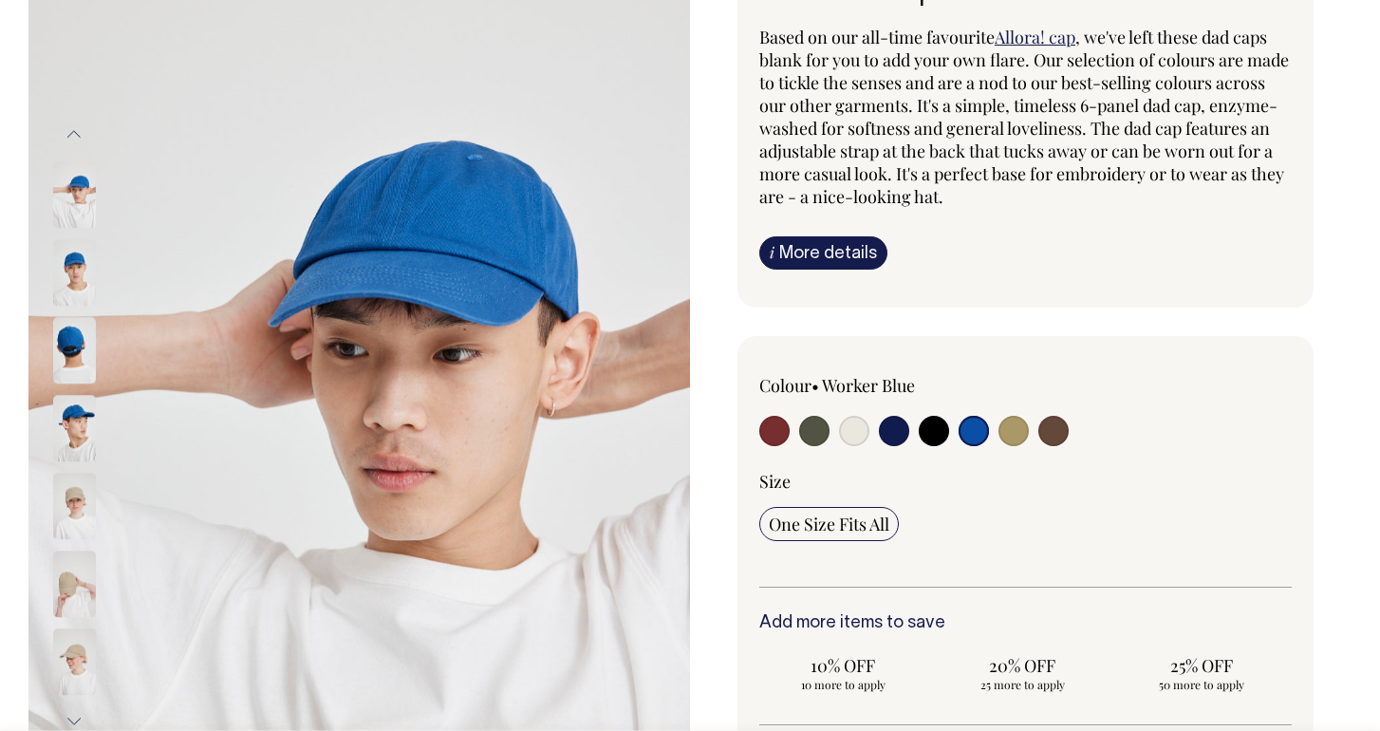
click at [686, 438] on label at bounding box center [1014, 433] width 30 height 35
click at [686, 438] on input "radio" at bounding box center [1014, 431] width 30 height 30
radio input "true"
select select "Washed Khaki"
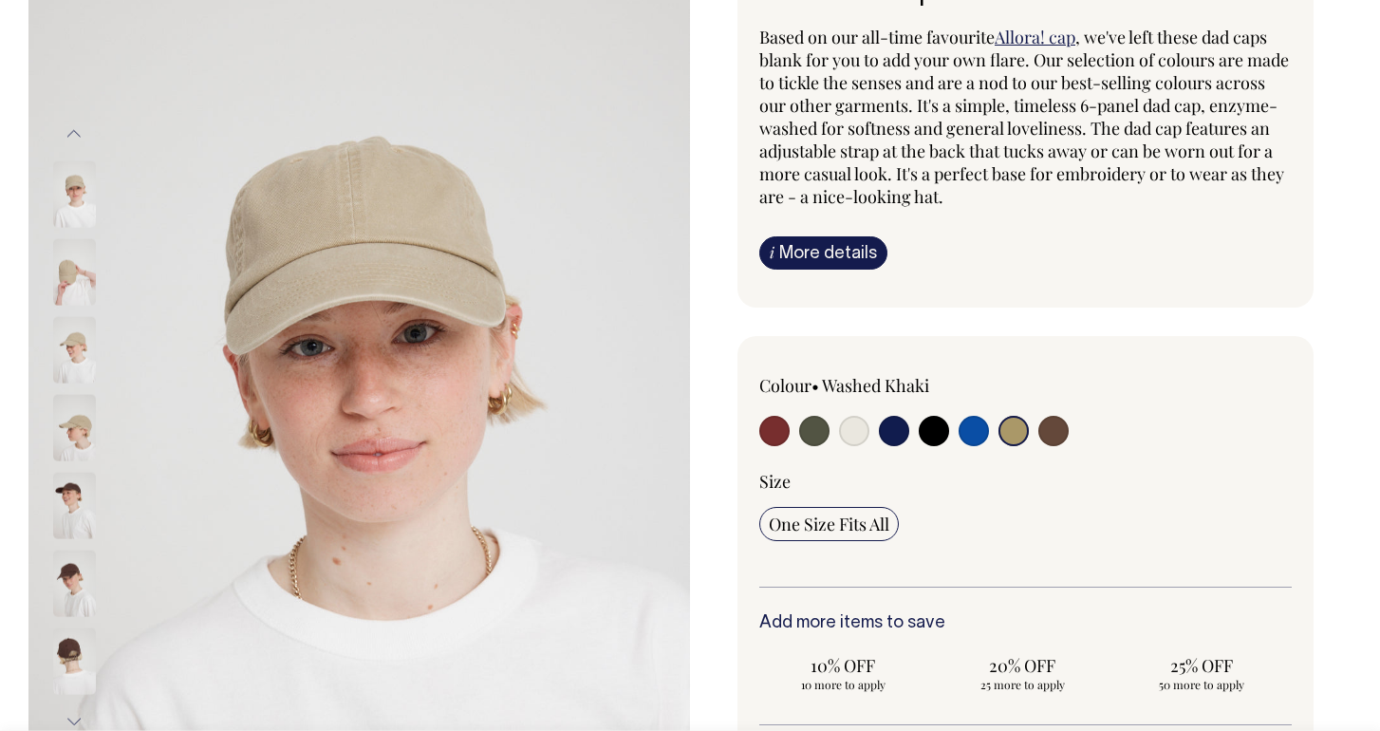
click at [686, 431] on div at bounding box center [1132, 405] width 320 height 63
click at [686, 436] on input "radio" at bounding box center [1054, 431] width 30 height 30
radio input "true"
select select "Espresso"
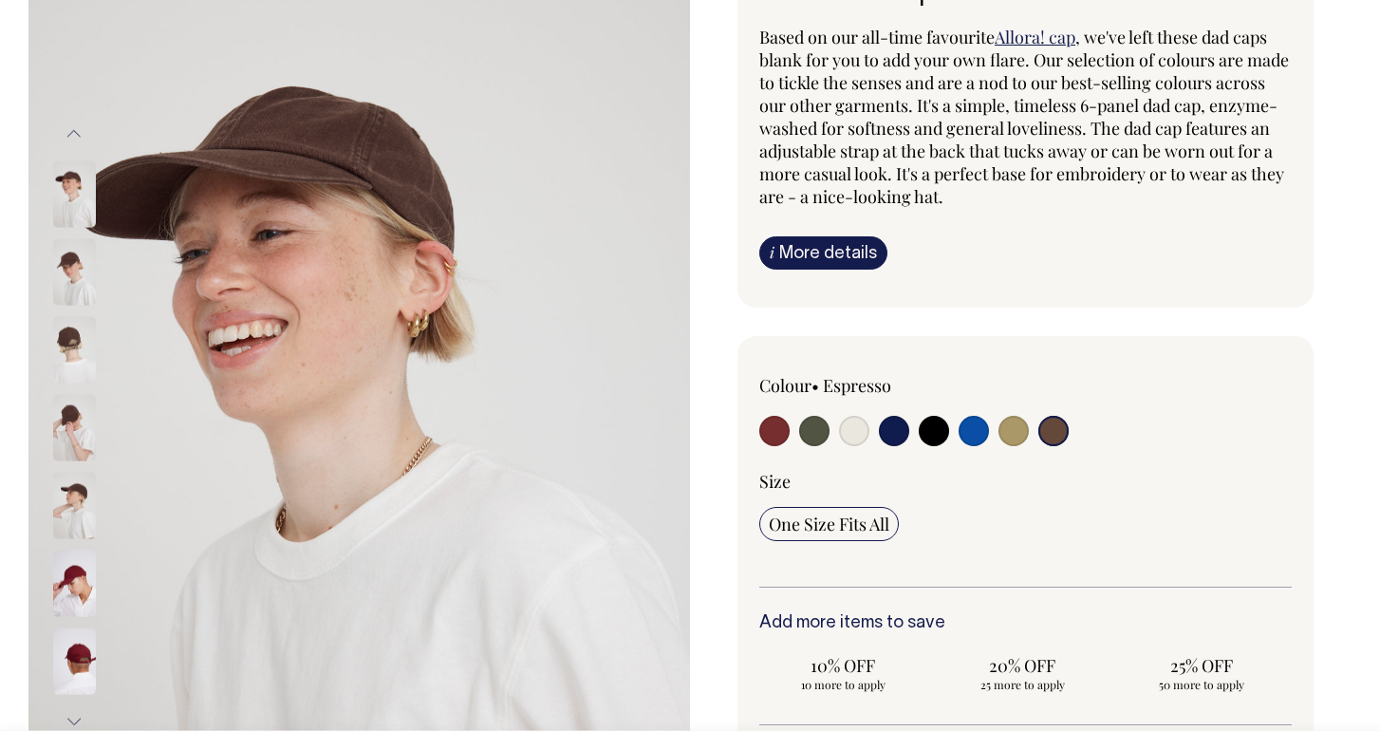
click at [67, 219] on img at bounding box center [74, 194] width 43 height 66
click at [70, 249] on img at bounding box center [74, 272] width 43 height 66
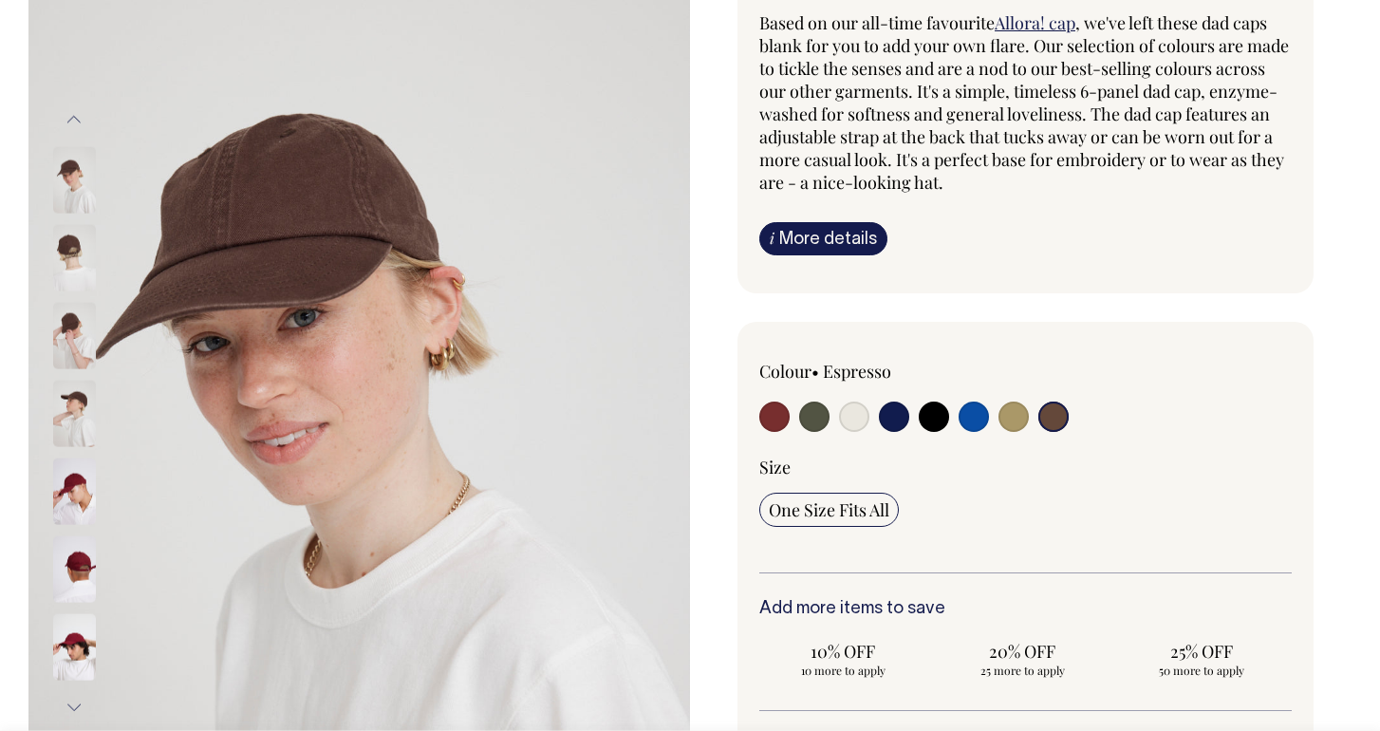
scroll to position [210, 0]
click at [686, 420] on input "radio" at bounding box center [854, 416] width 30 height 30
radio input "true"
select select "Natural"
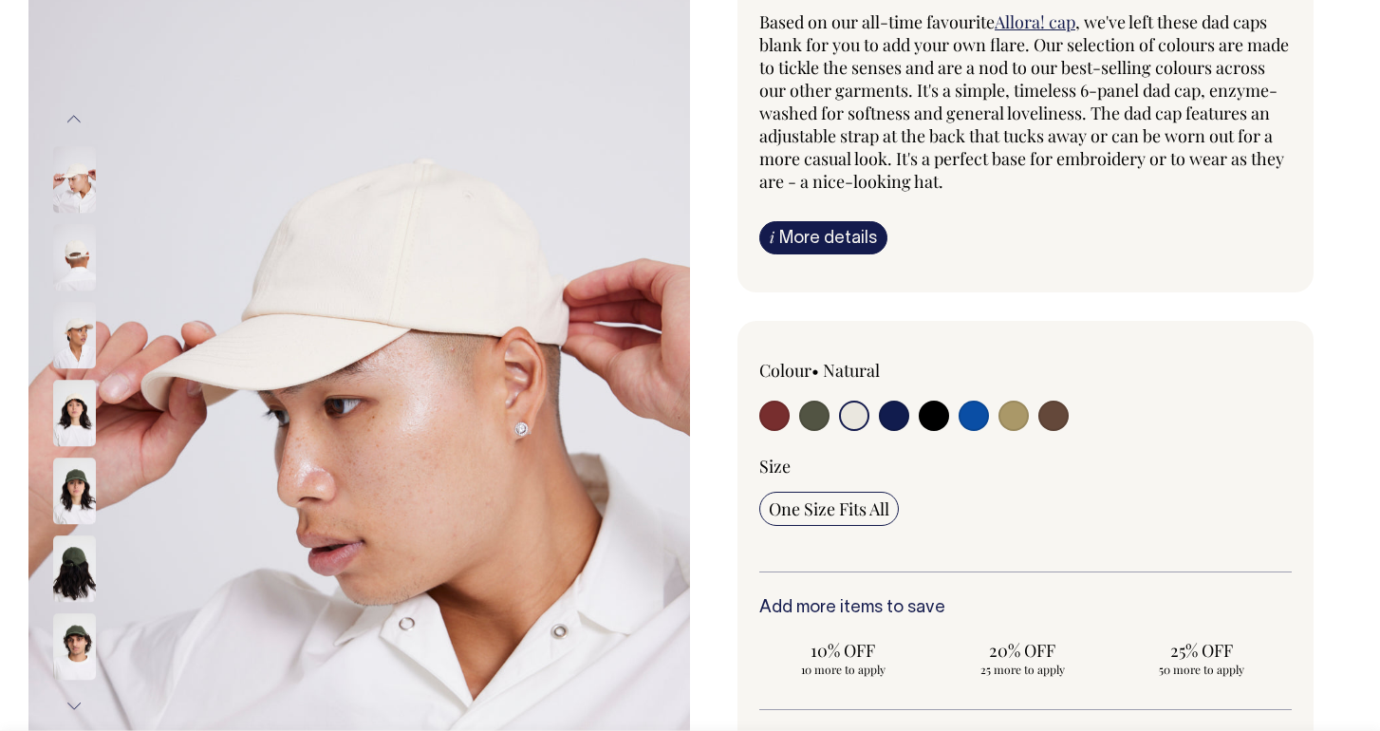
click at [84, 254] on img at bounding box center [74, 257] width 43 height 66
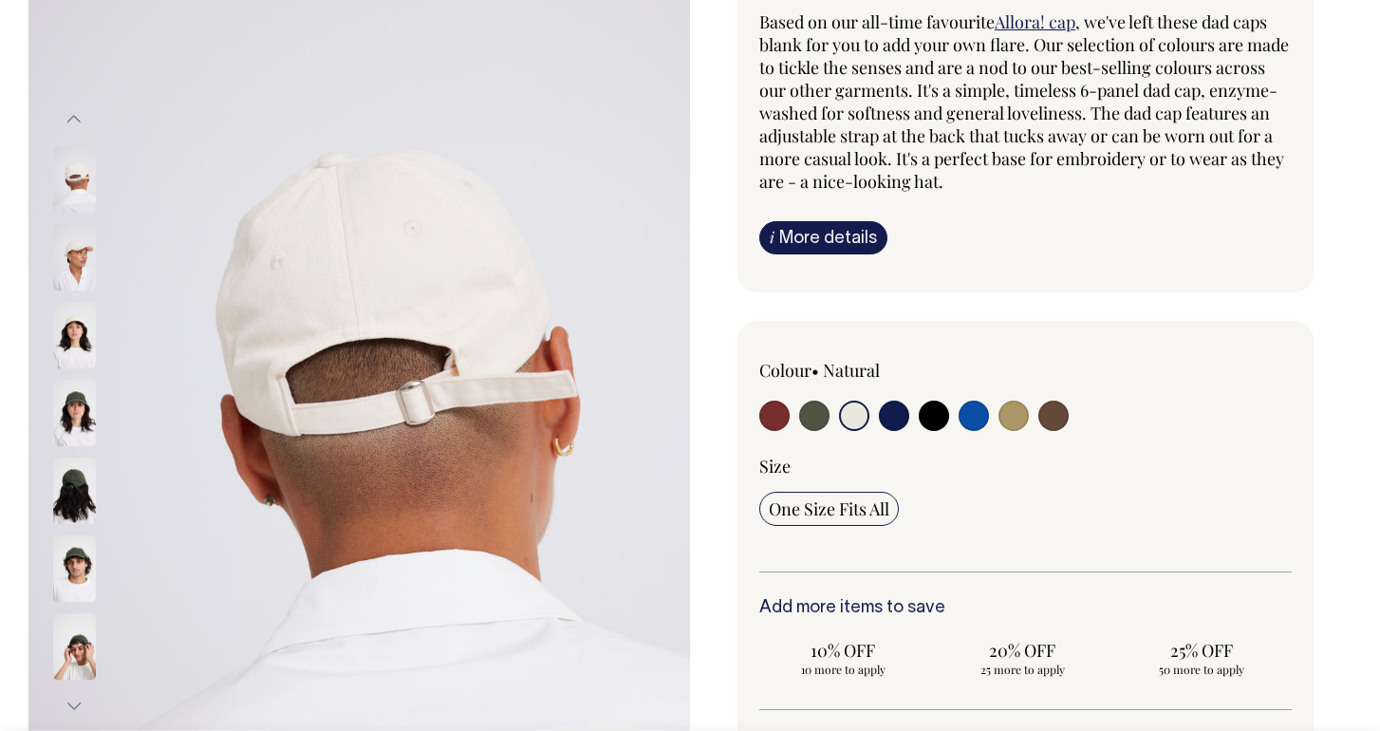
click at [71, 282] on img at bounding box center [74, 257] width 43 height 66
click at [71, 310] on img at bounding box center [74, 335] width 43 height 66
click at [73, 261] on img at bounding box center [74, 257] width 43 height 66
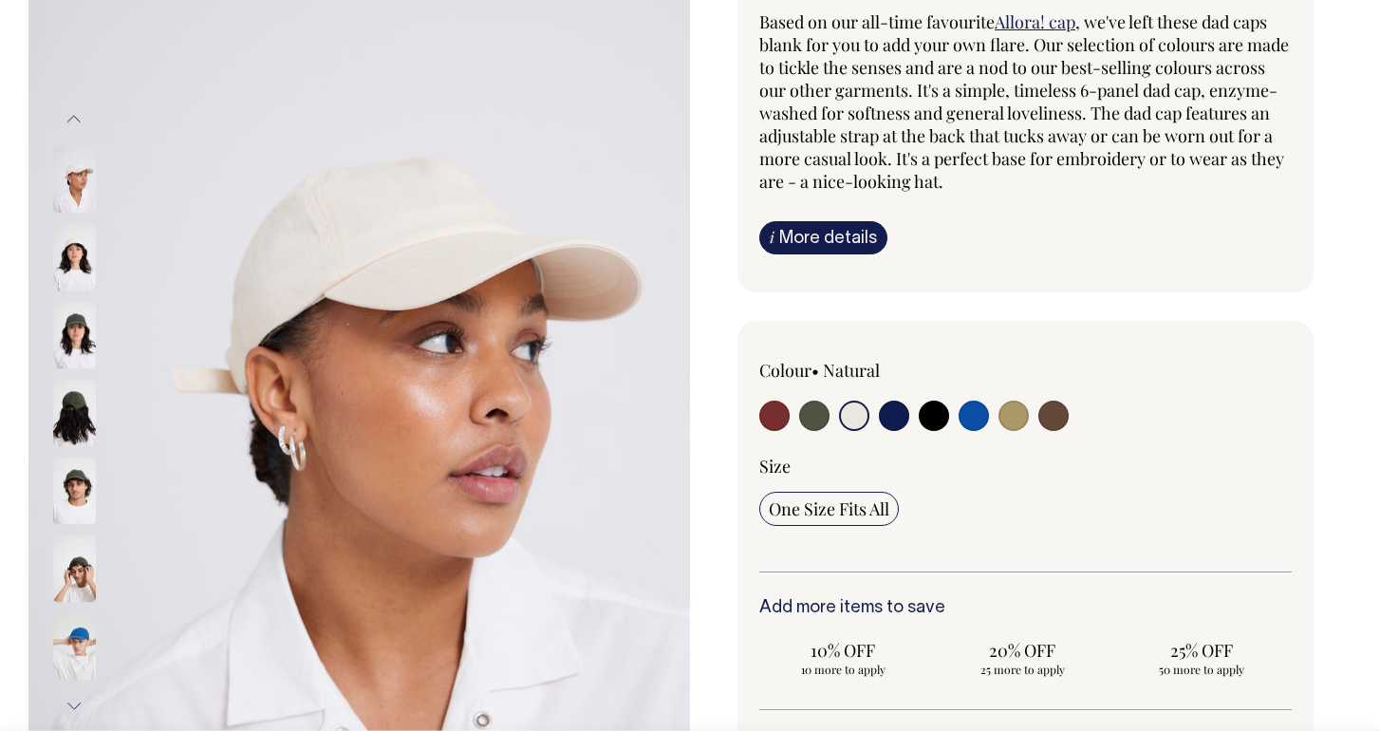
click at [73, 251] on img at bounding box center [74, 257] width 43 height 66
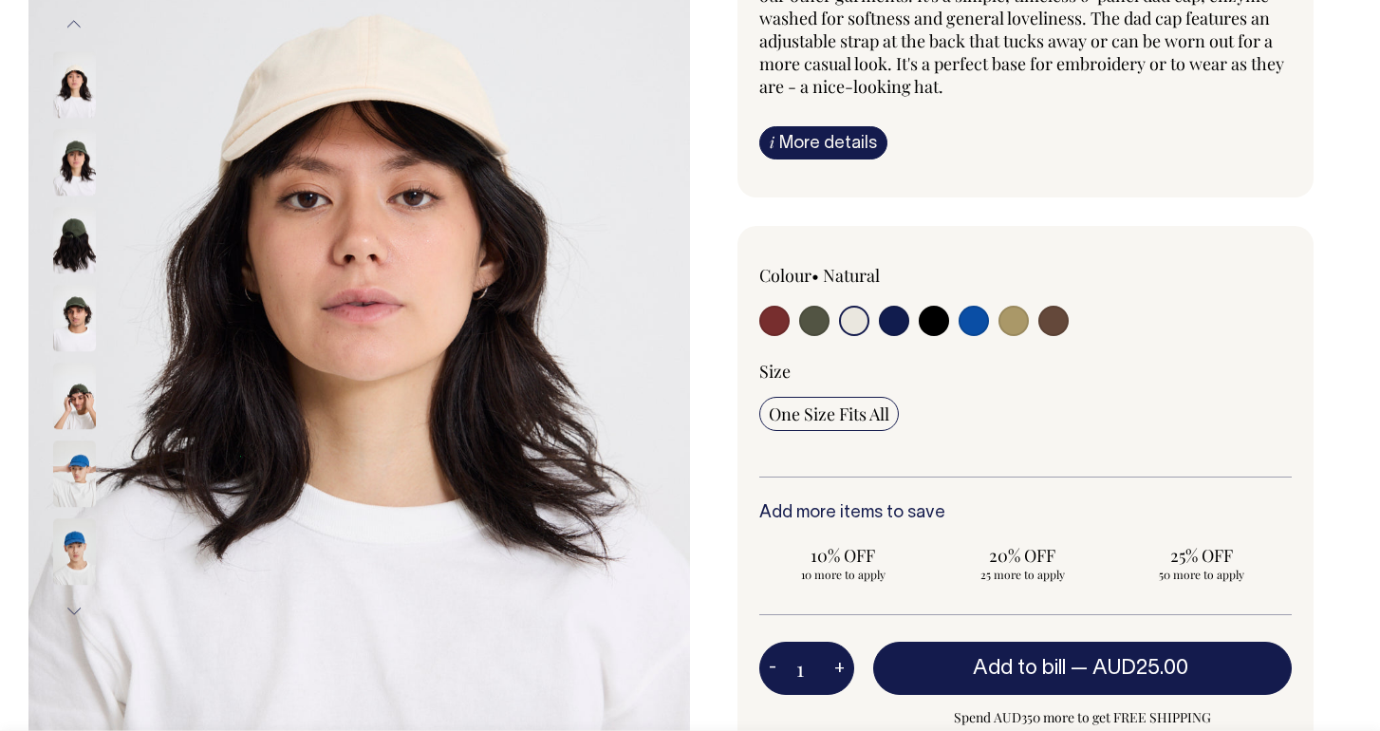
scroll to position [306, 0]
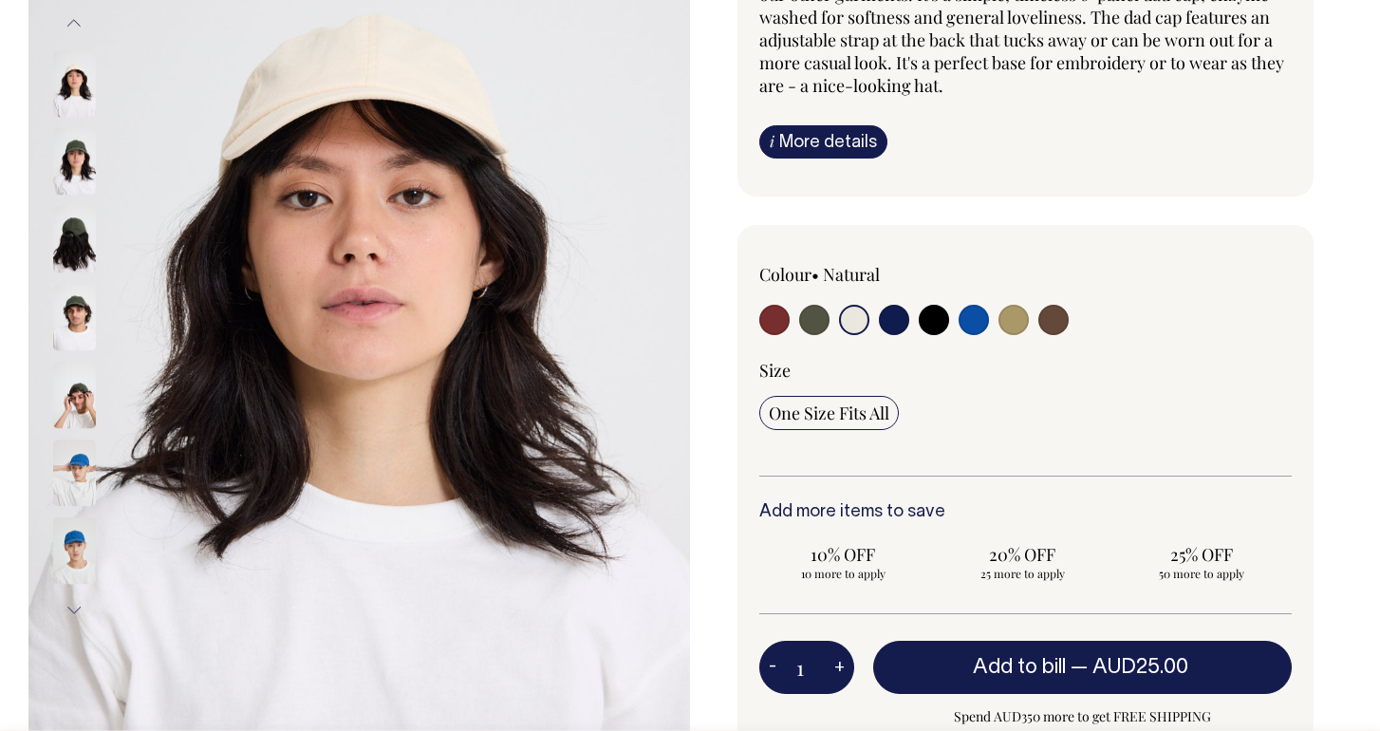
click at [686, 321] on input "radio" at bounding box center [1054, 320] width 30 height 30
radio input "true"
select select "Espresso"
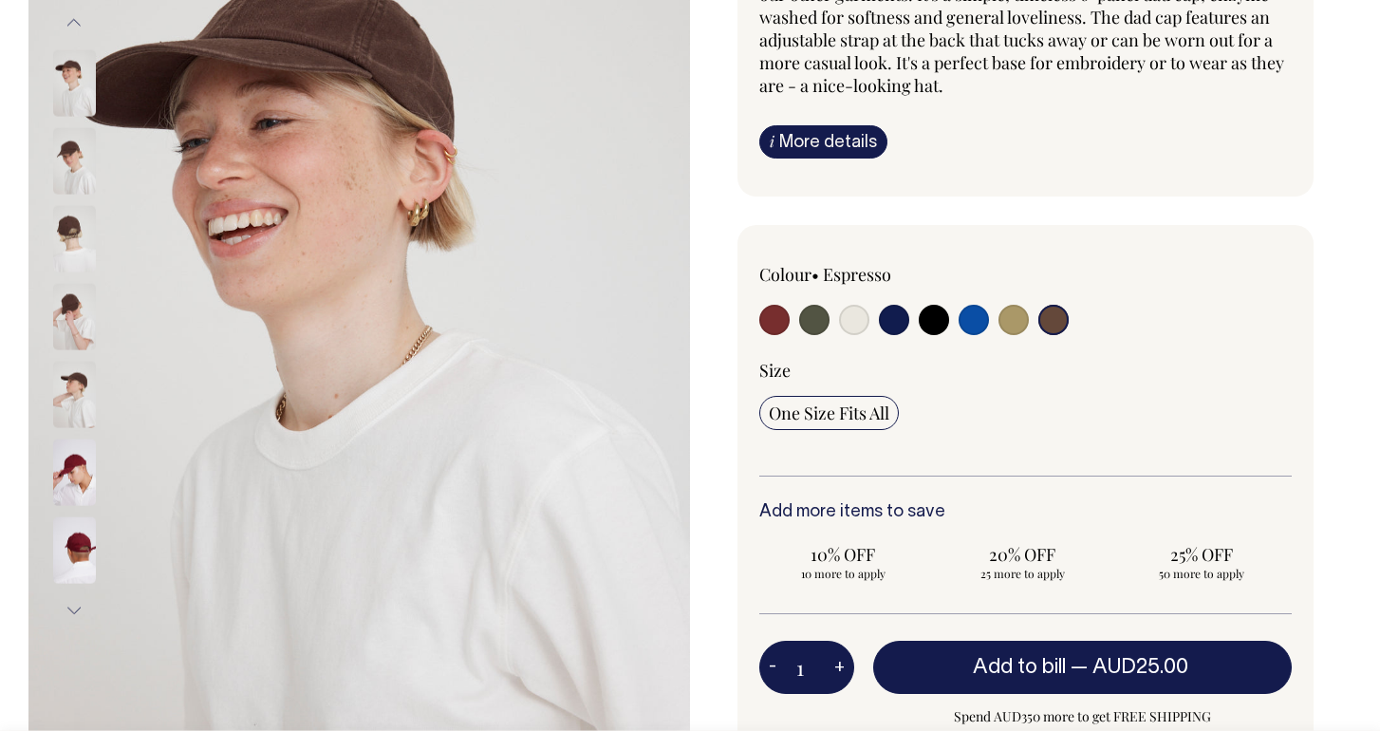
click at [65, 311] on img at bounding box center [74, 317] width 43 height 66
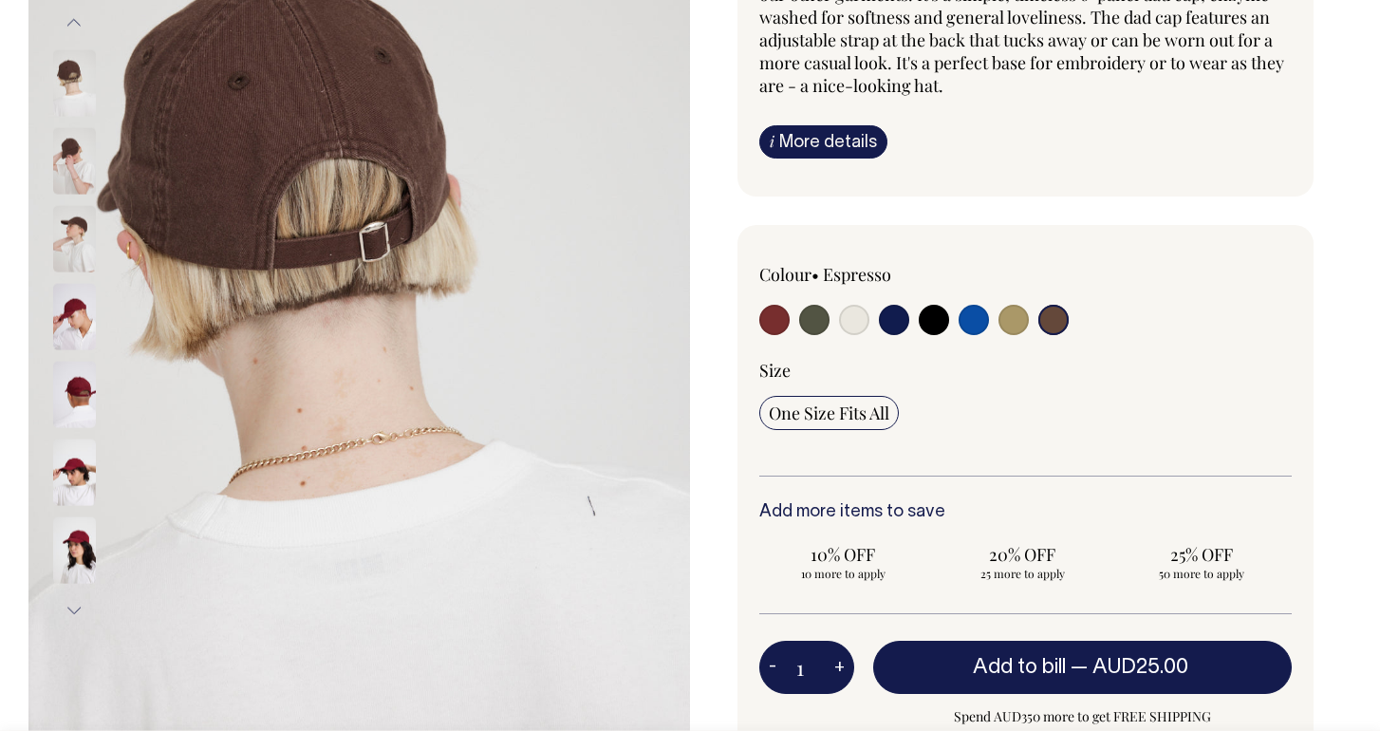
click at [47, 141] on img at bounding box center [359, 317] width 662 height 992
click at [82, 152] on img at bounding box center [74, 161] width 43 height 66
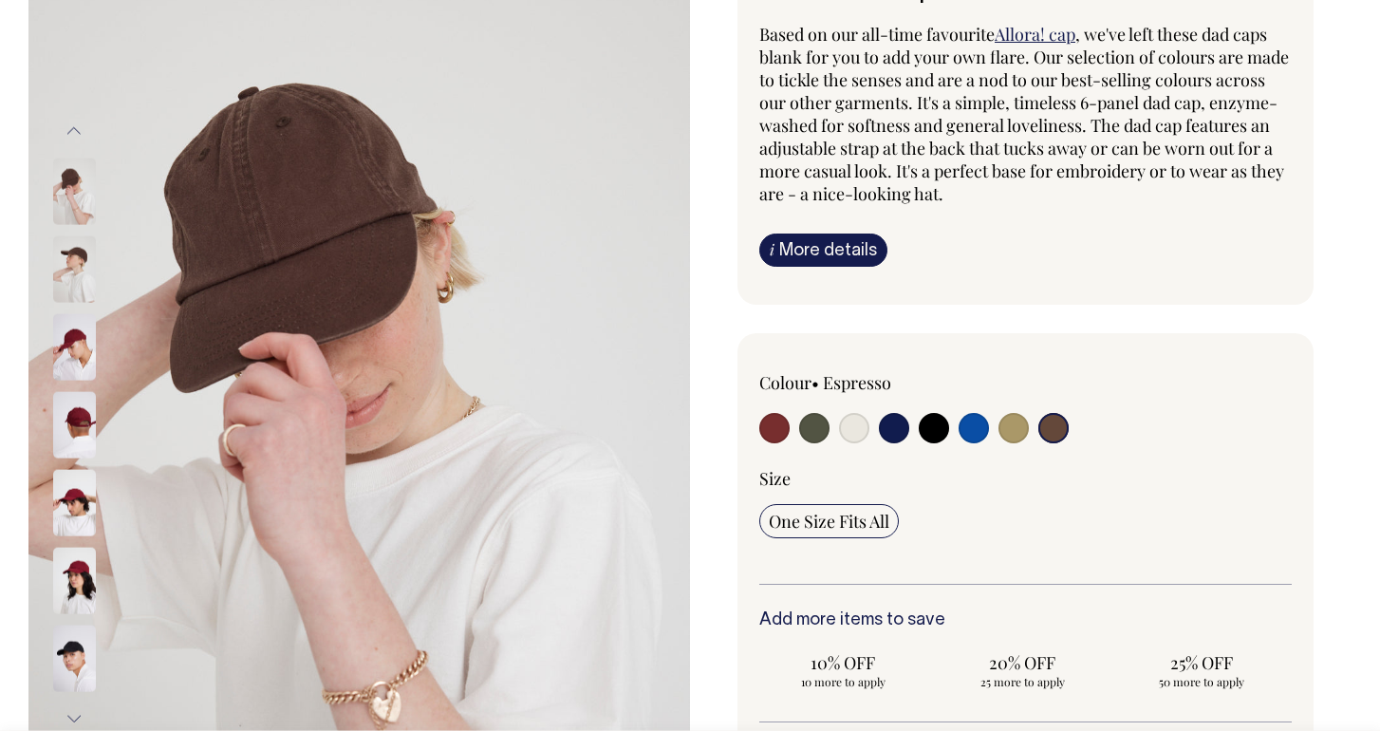
scroll to position [197, 0]
